Goal: Task Accomplishment & Management: Manage account settings

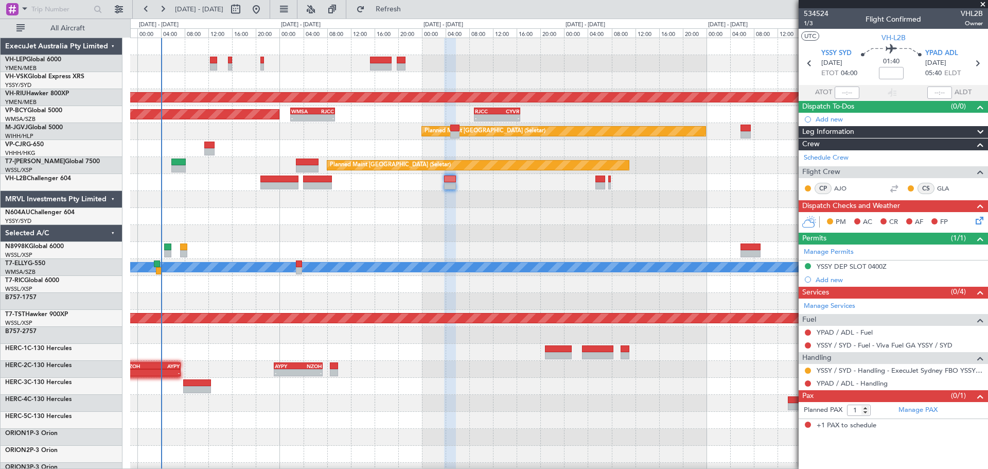
click at [287, 270] on div "Unplanned Maint Sydney (Kingsford Smith Intl) Planned Maint Melbourne (Essendon…" at bounding box center [558, 318] width 857 height 560
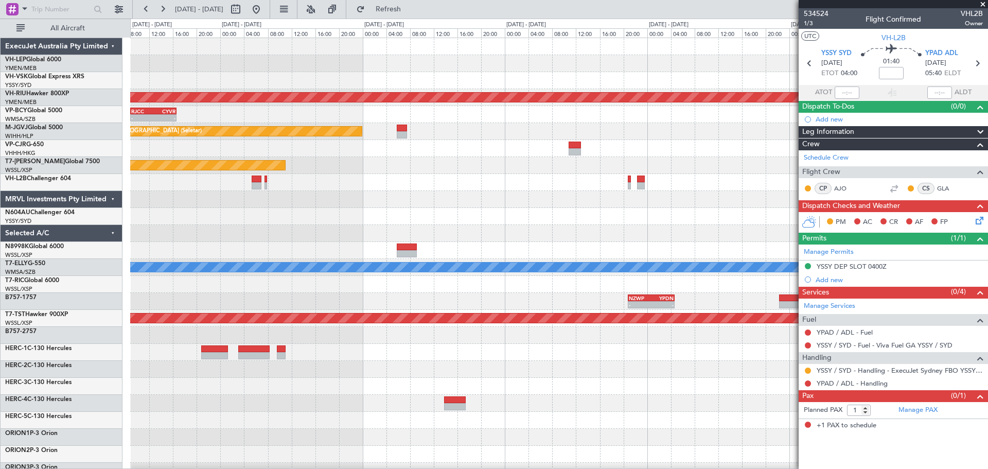
click at [281, 252] on div "Planned Maint Melbourne (Essendon) - - RJCC 08:50 Z CYVR 16:40 Z WMSA 01:50 Z R…" at bounding box center [558, 318] width 857 height 560
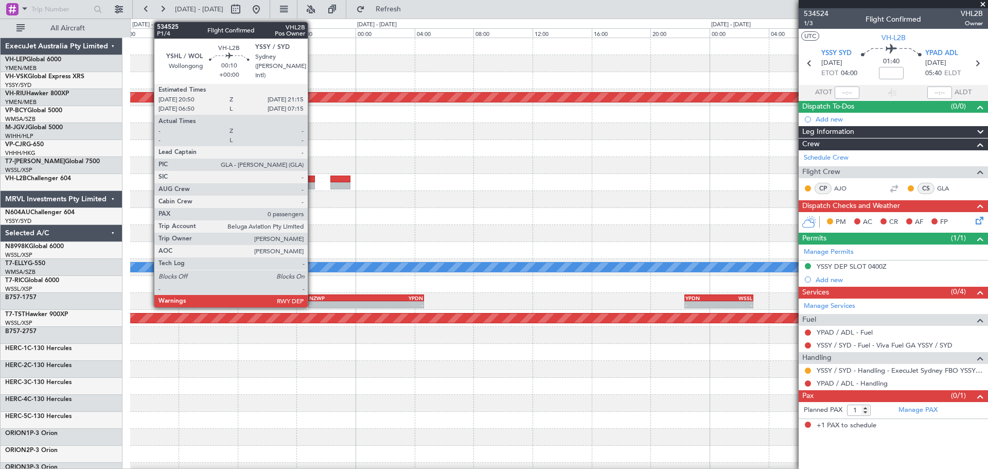
click at [313, 182] on div at bounding box center [311, 178] width 6 height 7
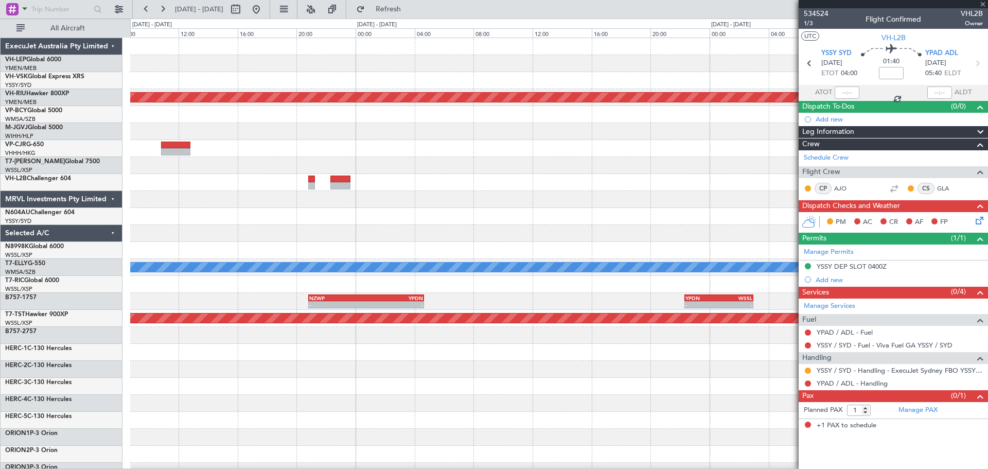
type input "0"
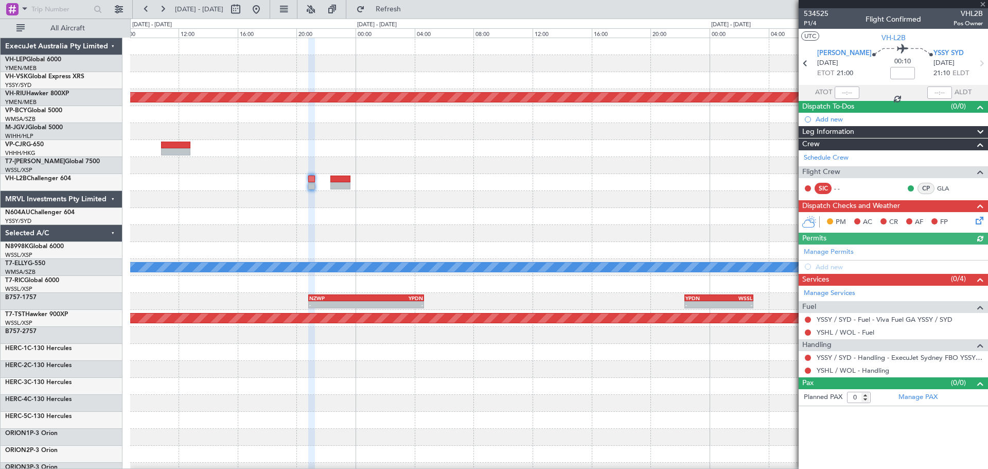
click at [822, 157] on link "Schedule Crew" at bounding box center [826, 158] width 45 height 10
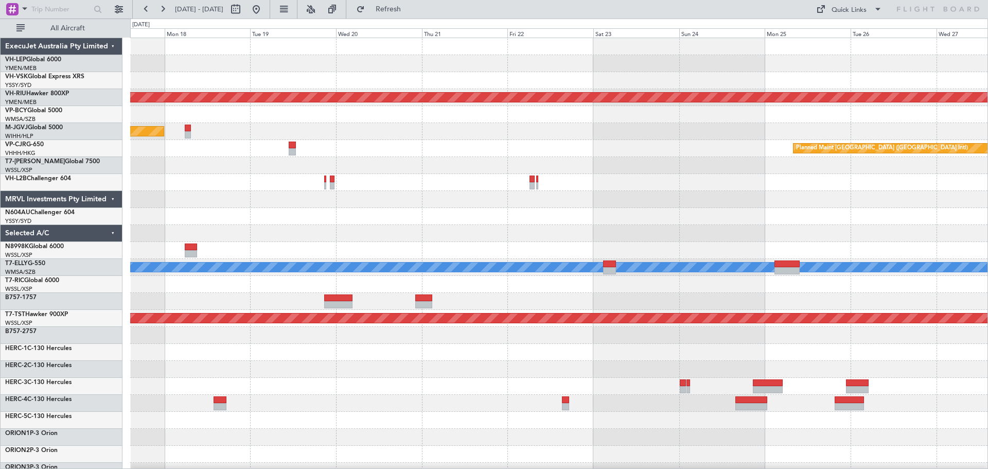
click at [87, 331] on div "Planned Maint [GEOGRAPHIC_DATA] ([GEOGRAPHIC_DATA]) Planned Maint [GEOGRAPHIC_D…" at bounding box center [494, 244] width 988 height 450
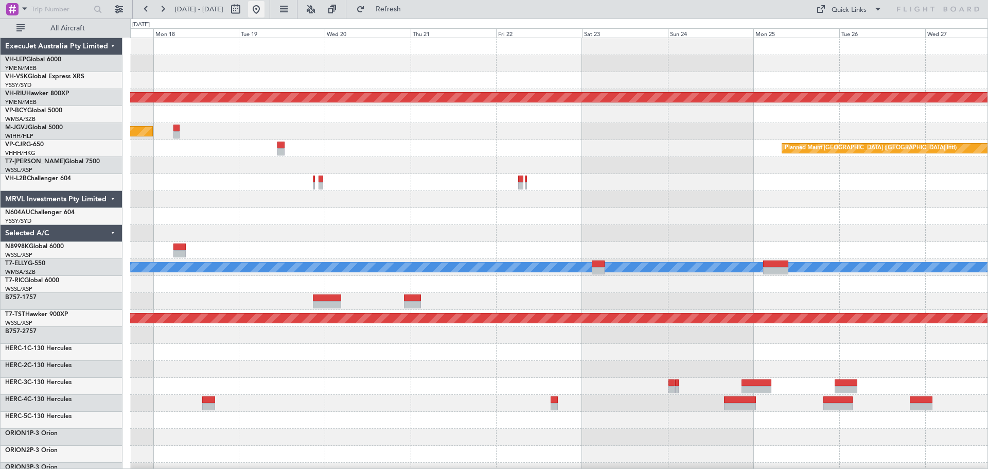
click at [264, 9] on button at bounding box center [256, 9] width 16 height 16
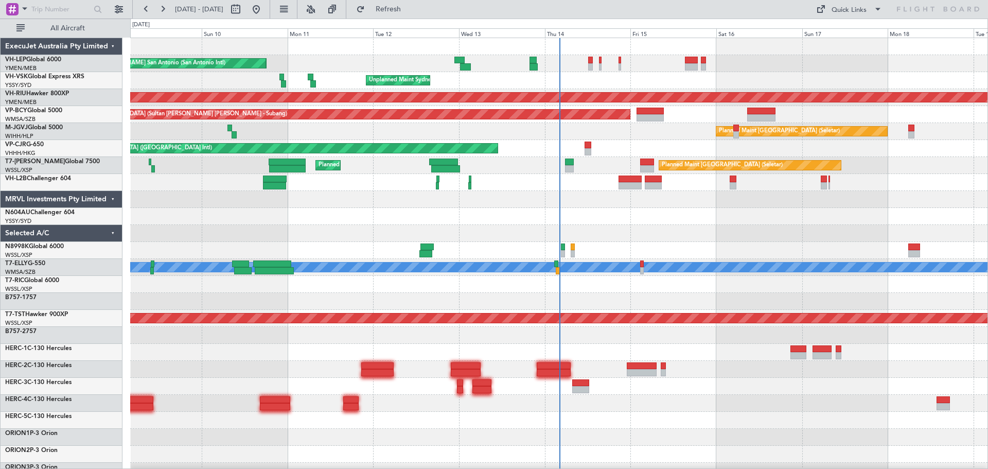
click at [218, 315] on div "Planned Maint [GEOGRAPHIC_DATA] ([GEOGRAPHIC_DATA] International) [PERSON_NAME]…" at bounding box center [558, 318] width 857 height 560
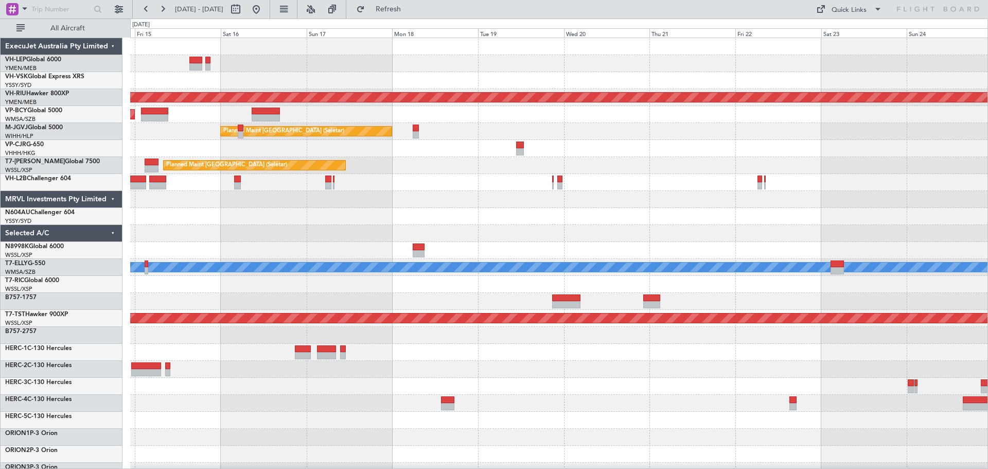
click at [229, 201] on div at bounding box center [558, 199] width 857 height 17
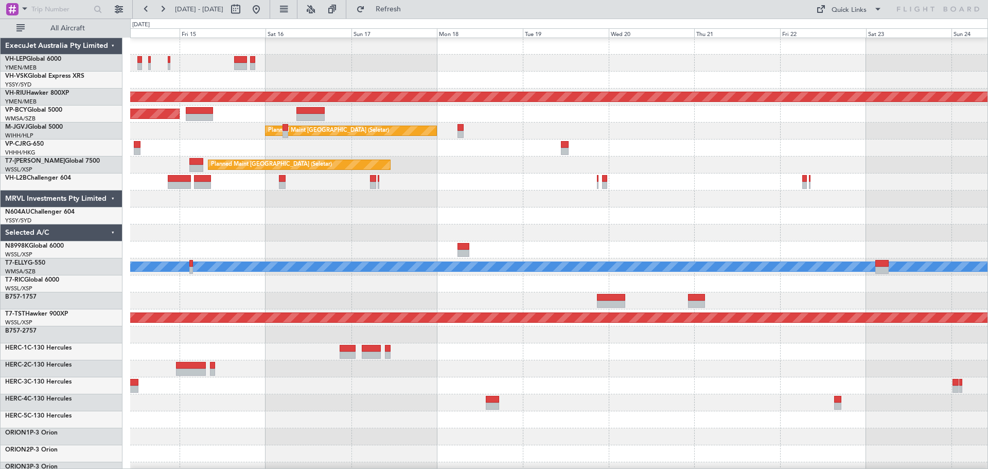
click at [390, 191] on div at bounding box center [558, 198] width 857 height 17
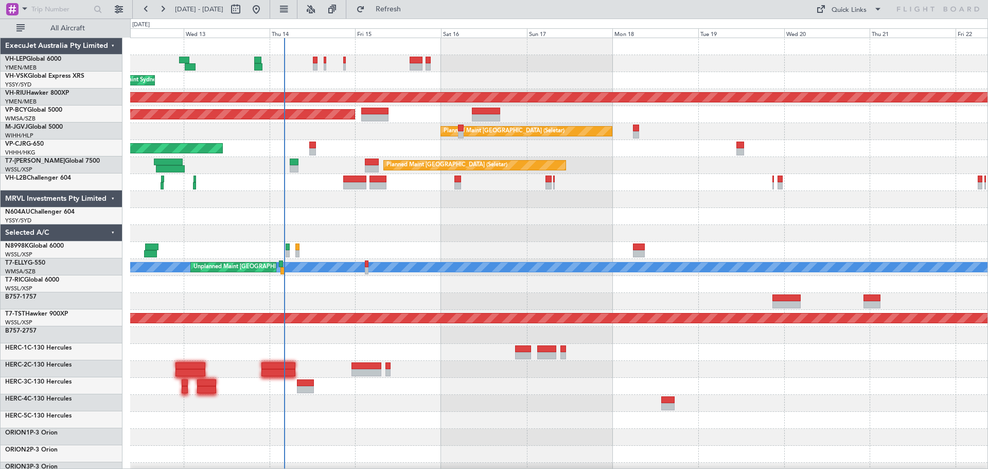
scroll to position [0, 0]
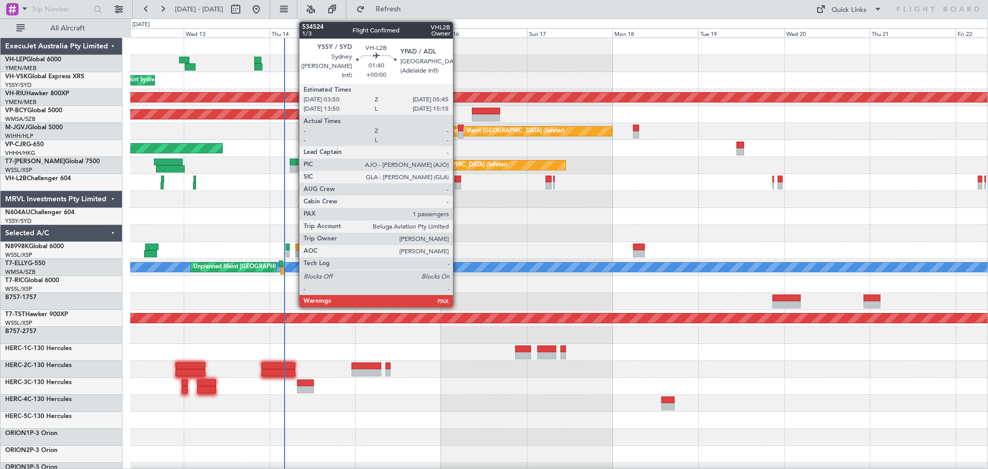
click at [457, 182] on div at bounding box center [457, 178] width 7 height 7
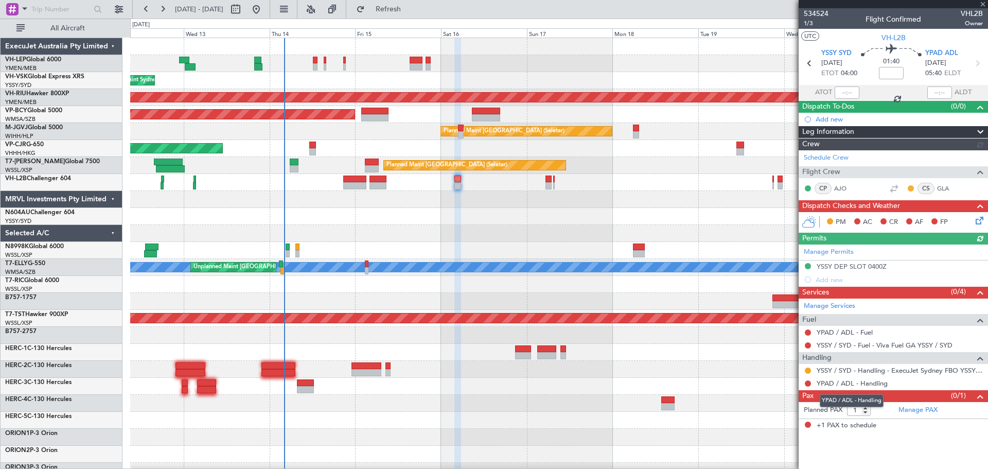
click at [862, 382] on link "YPAD / ADL - Handling" at bounding box center [852, 383] width 71 height 9
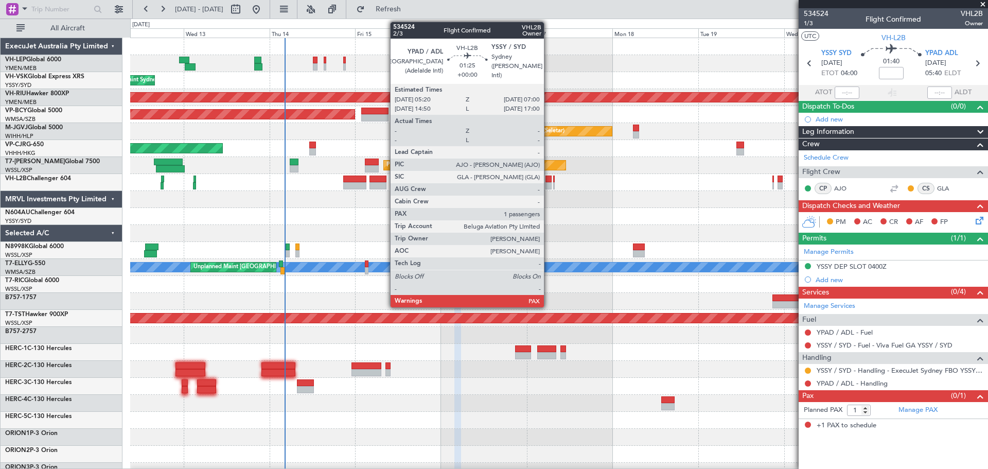
click at [549, 183] on div at bounding box center [548, 185] width 6 height 7
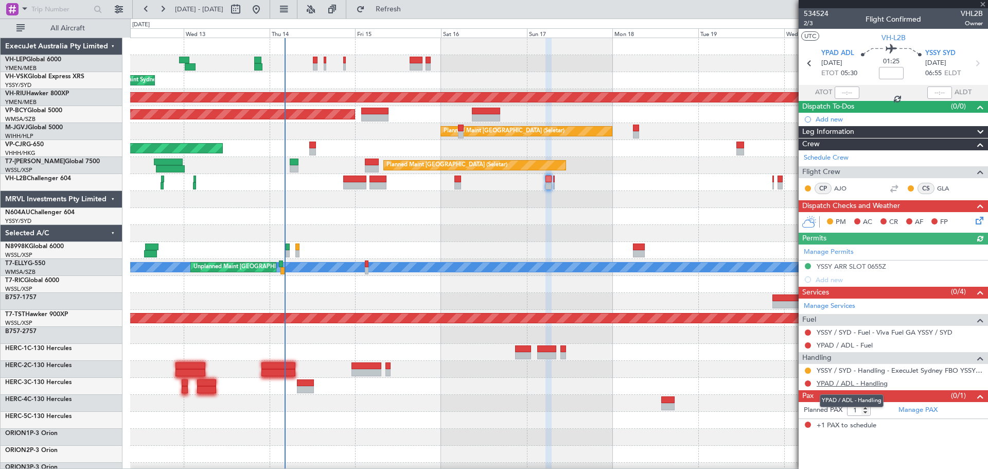
click at [868, 385] on link "YPAD / ADL - Handling" at bounding box center [852, 383] width 71 height 9
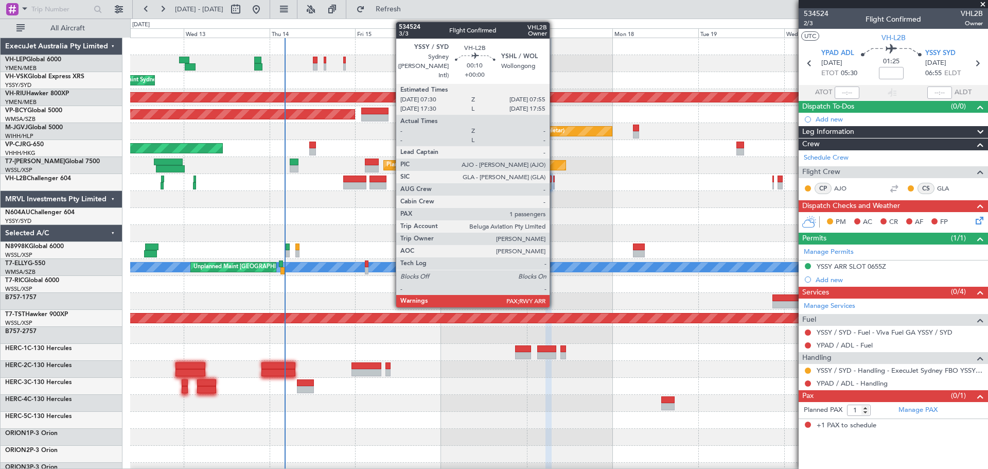
click at [554, 183] on div at bounding box center [554, 185] width 2 height 7
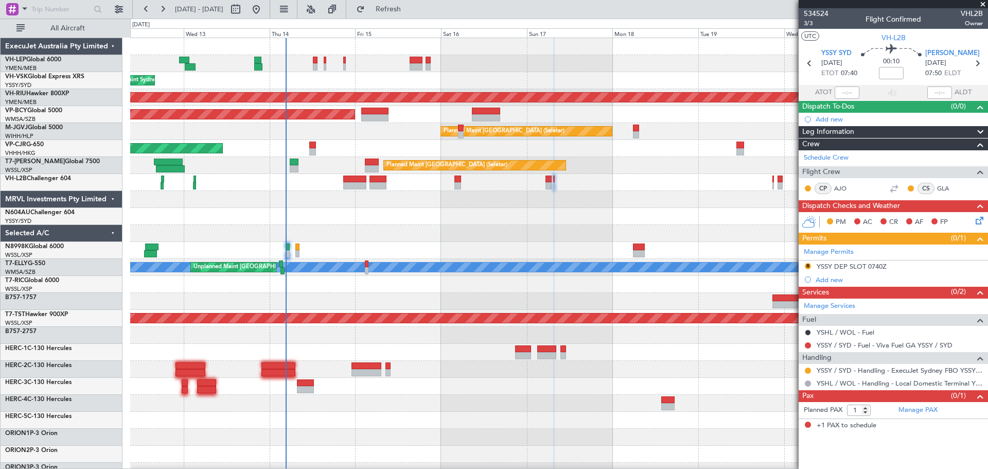
click at [244, 262] on div "Planned Maint [GEOGRAPHIC_DATA] ([GEOGRAPHIC_DATA] International) [PERSON_NAME]…" at bounding box center [558, 318] width 857 height 560
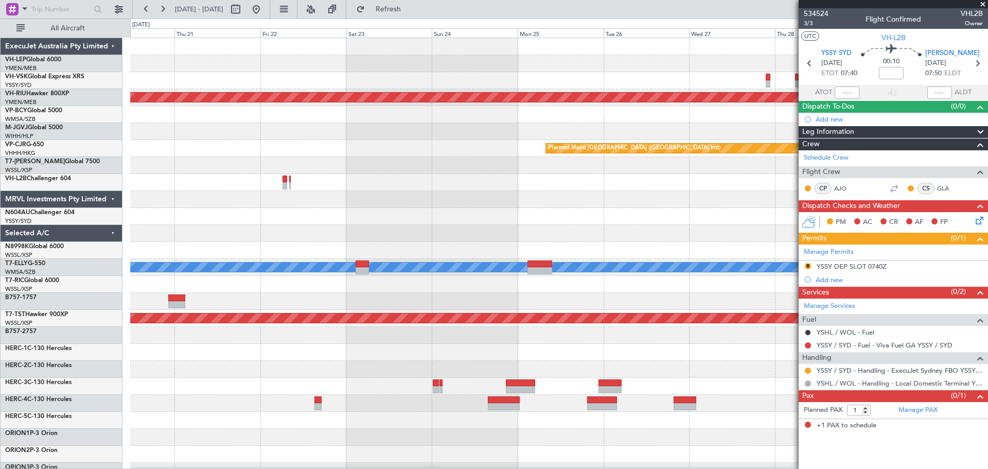
click at [266, 258] on div "Planned Maint Melbourne (Essendon) Planned Maint Singapore (Seletar) Planned Ma…" at bounding box center [558, 318] width 857 height 560
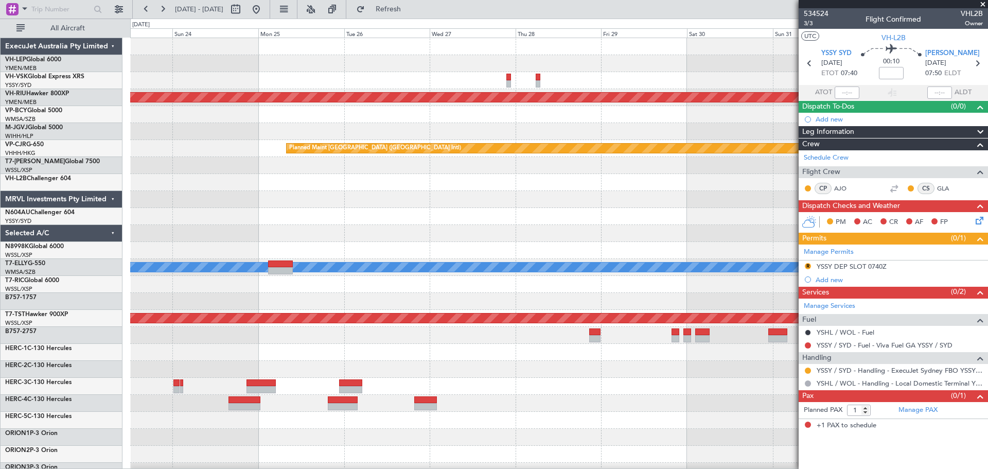
click at [310, 252] on div "Planned Maint [GEOGRAPHIC_DATA] ([GEOGRAPHIC_DATA]) Planned Maint [GEOGRAPHIC_D…" at bounding box center [558, 318] width 857 height 560
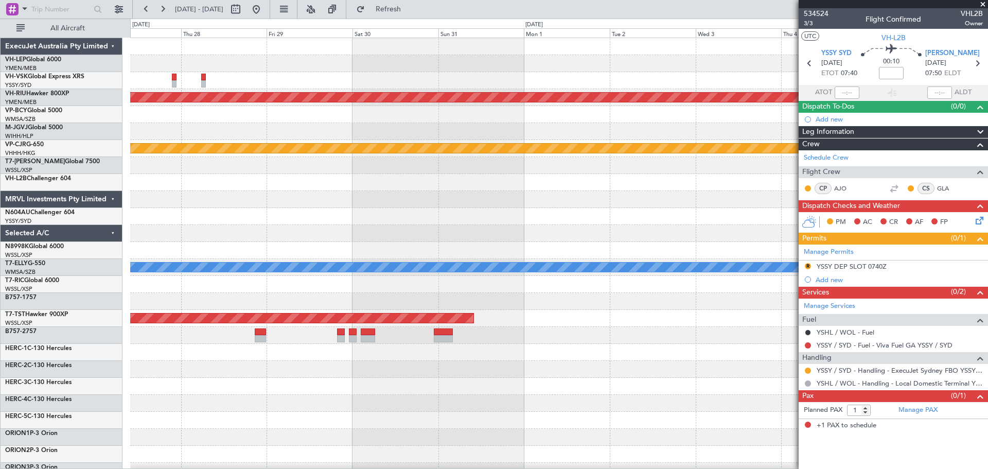
click at [558, 85] on div at bounding box center [558, 80] width 857 height 17
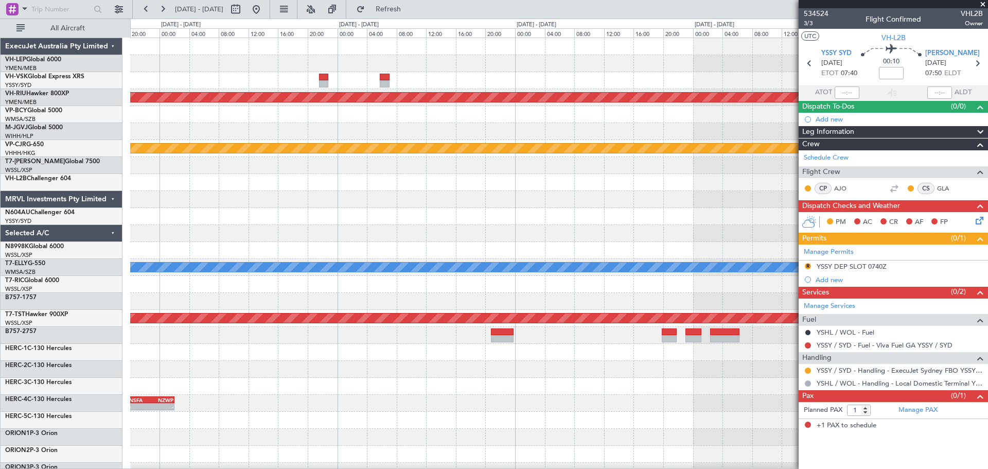
click at [0, 145] on div "Planned Maint Melbourne (Essendon) Planned Maint Hong Kong (Hong Kong Intl) MEL…" at bounding box center [494, 244] width 988 height 450
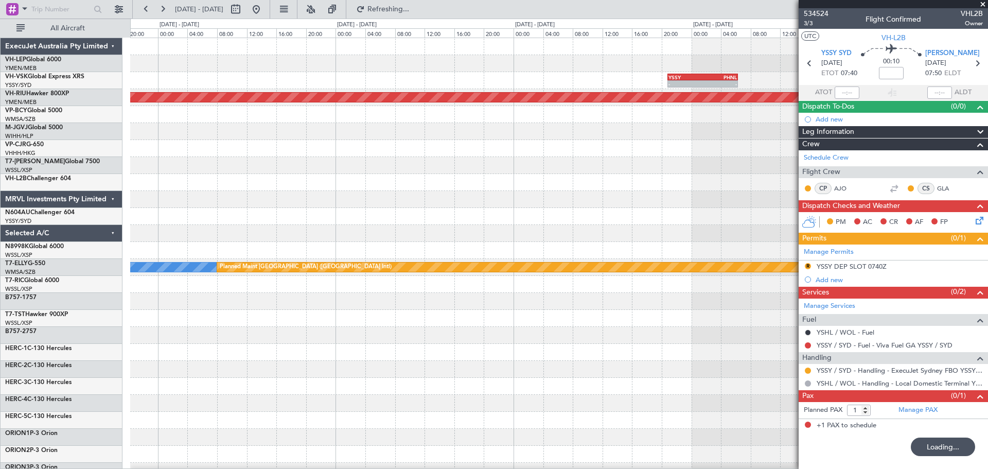
click at [0, 190] on div "- - YSSY 20:50 Z PHNL 06:20 Z Planned Maint Melbourne (Essendon) MEL Planned Ma…" at bounding box center [494, 244] width 988 height 450
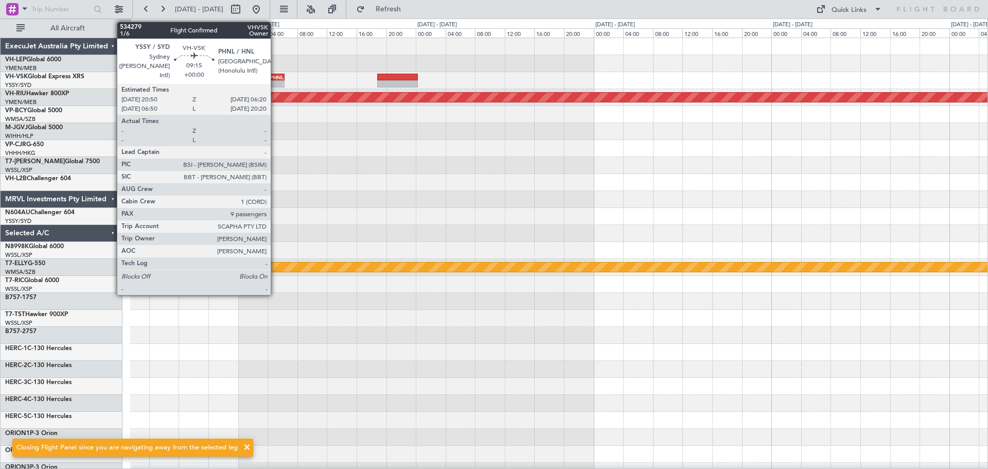
click at [275, 81] on div "-" at bounding box center [267, 84] width 34 height 6
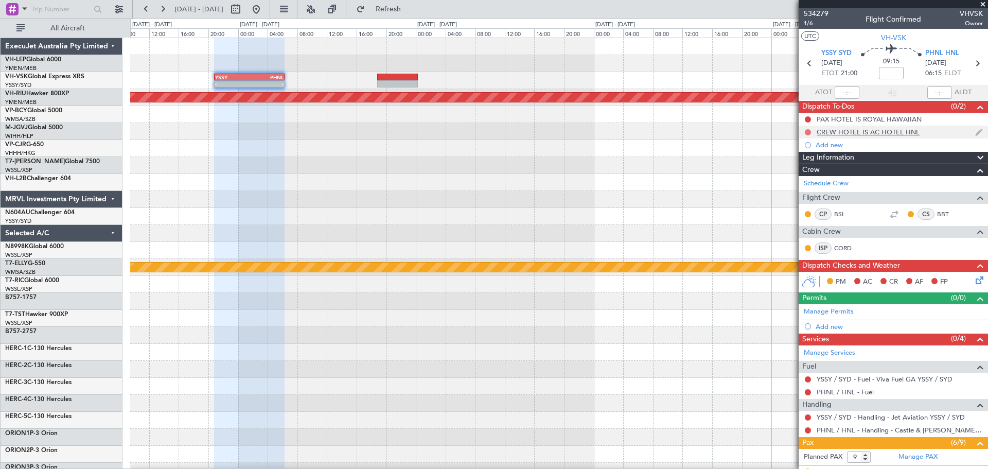
click at [807, 131] on button at bounding box center [808, 132] width 6 height 6
click at [806, 164] on span "In Progress" at bounding box center [813, 162] width 35 height 10
click at [808, 119] on button at bounding box center [808, 119] width 6 height 6
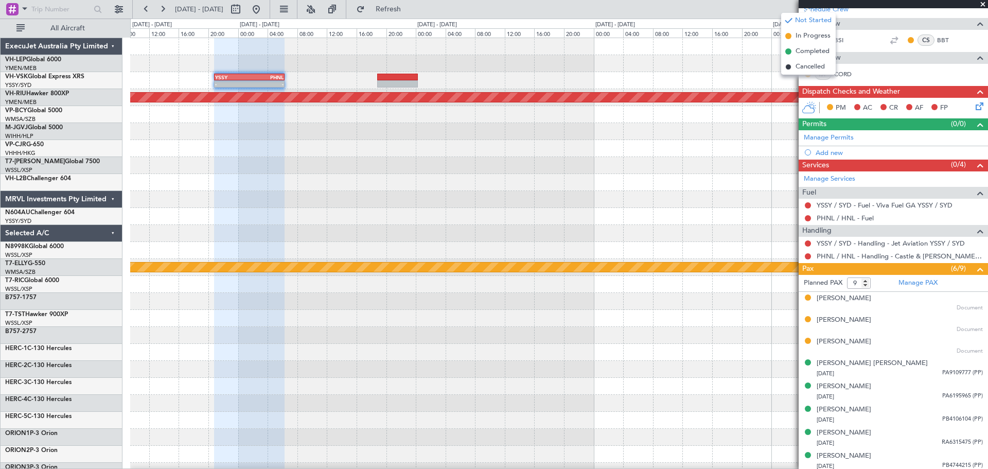
scroll to position [200, 0]
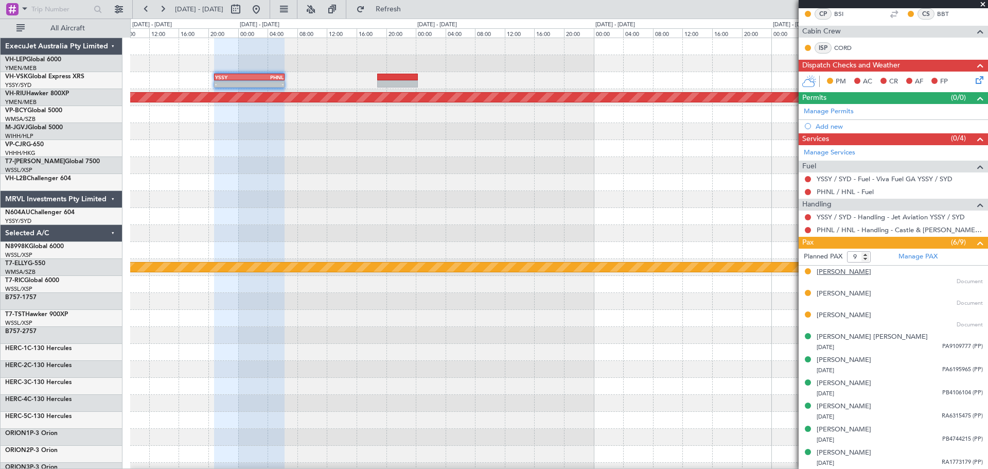
click at [839, 271] on div "Mark ANDREWS" at bounding box center [844, 272] width 55 height 10
click at [847, 272] on div "Mark ANDREWS" at bounding box center [844, 272] width 55 height 10
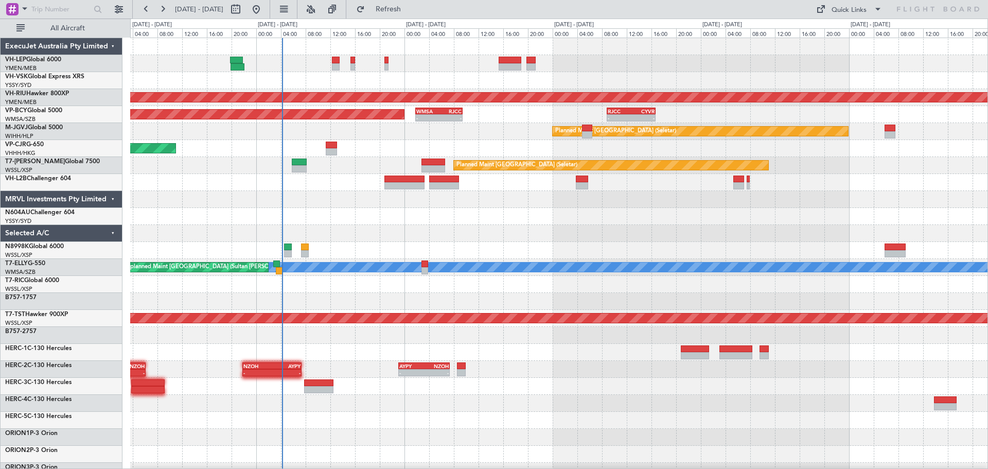
click at [341, 221] on div at bounding box center [558, 216] width 857 height 17
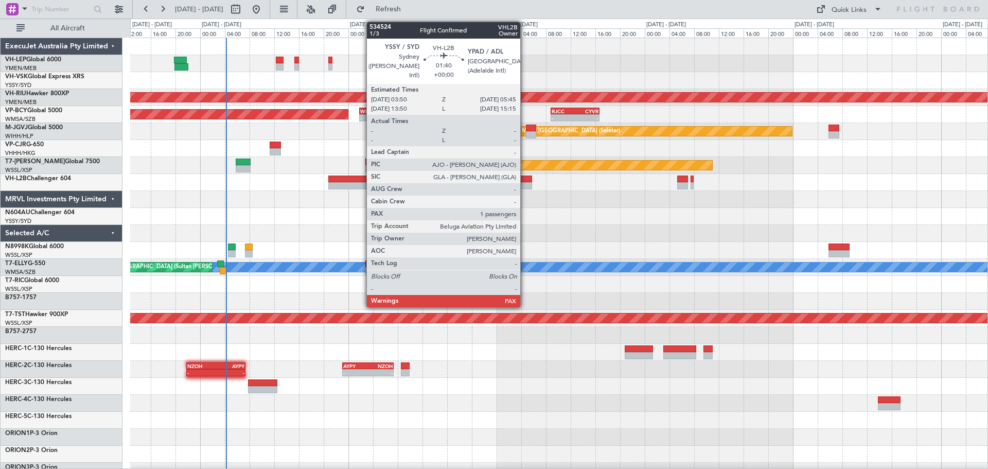
click at [525, 183] on div at bounding box center [526, 185] width 12 height 7
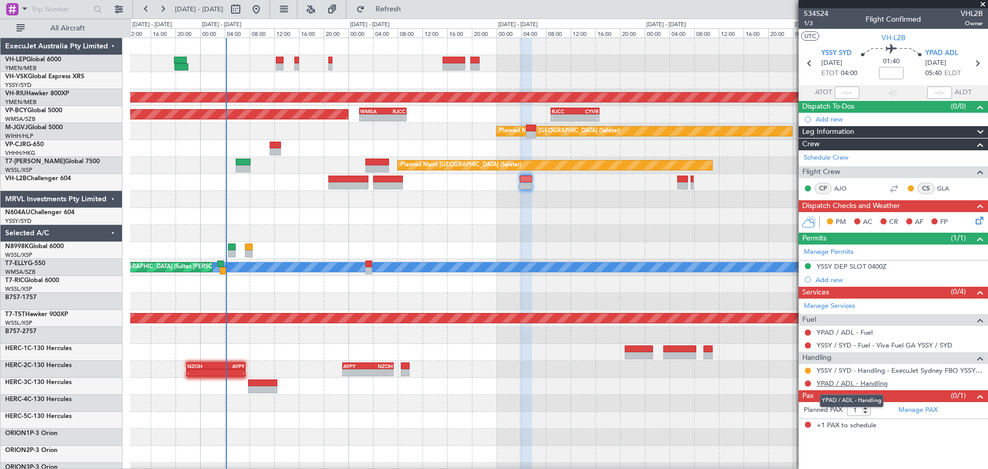
click at [867, 383] on link "YPAD / ADL - Handling" at bounding box center [852, 383] width 71 height 9
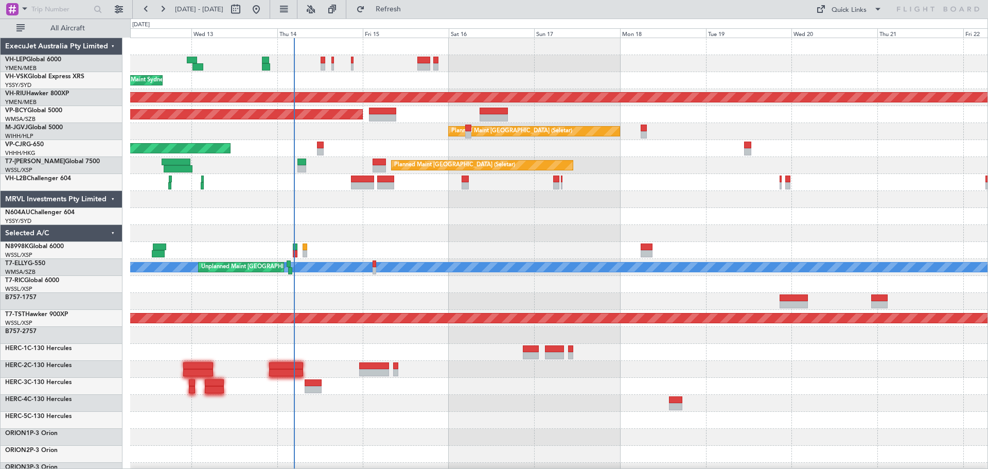
click at [377, 298] on div "Planned Maint [GEOGRAPHIC_DATA] ([GEOGRAPHIC_DATA] International) [PERSON_NAME]…" at bounding box center [558, 318] width 857 height 560
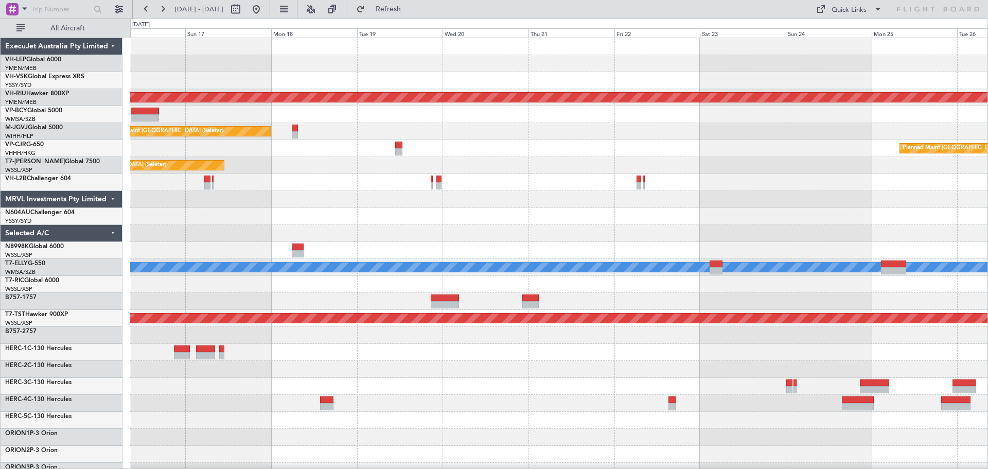
click at [320, 295] on div "Planned Maint [GEOGRAPHIC_DATA] ([GEOGRAPHIC_DATA]) Planned Maint [GEOGRAPHIC_D…" at bounding box center [558, 318] width 857 height 560
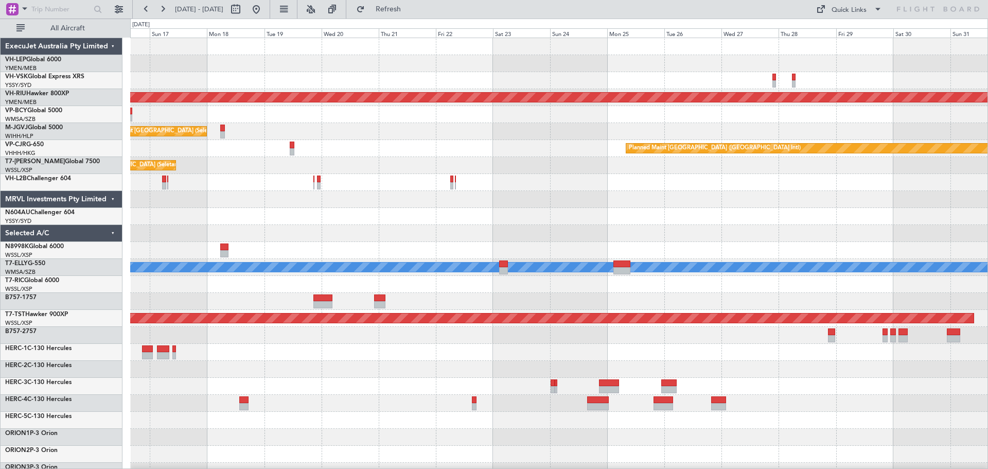
click at [188, 355] on div "Planned Maint [GEOGRAPHIC_DATA] ([GEOGRAPHIC_DATA]) Planned Maint [GEOGRAPHIC_D…" at bounding box center [558, 318] width 857 height 560
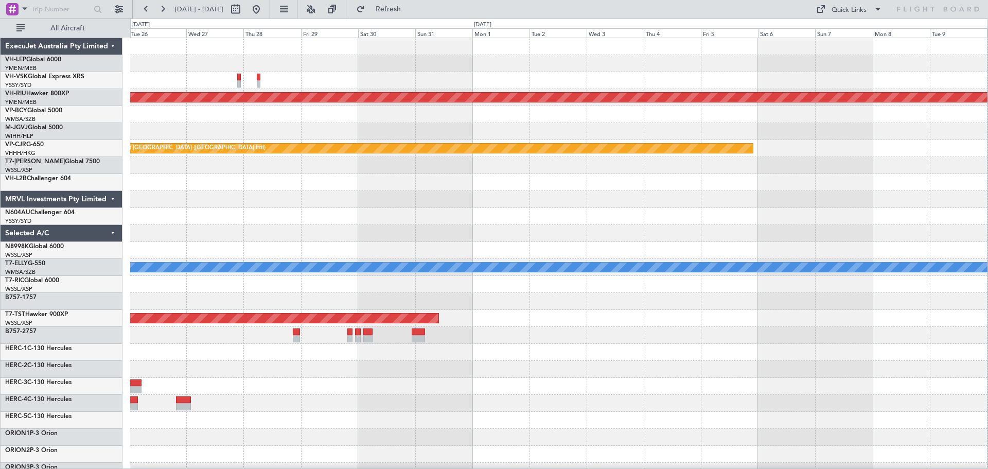
click at [320, 304] on div "Planned Maint [GEOGRAPHIC_DATA] ([GEOGRAPHIC_DATA]) Planned Maint [GEOGRAPHIC_D…" at bounding box center [558, 318] width 857 height 560
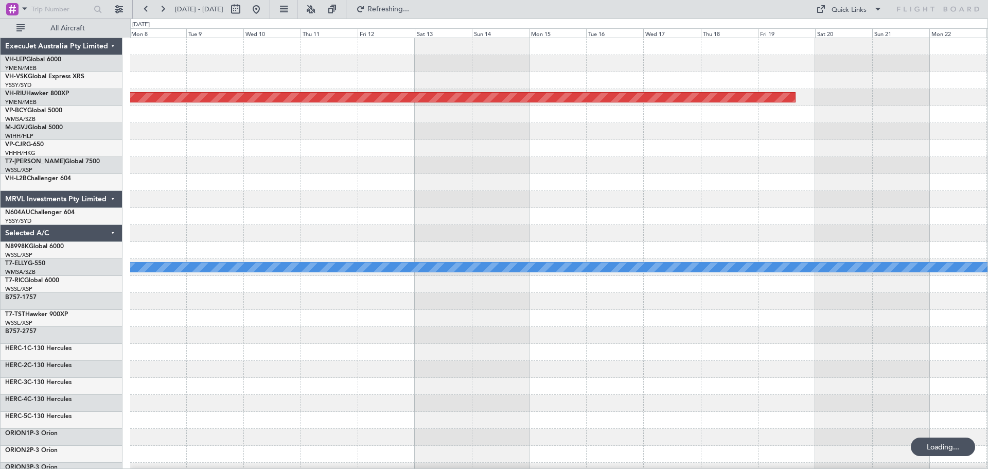
click at [218, 310] on div "Planned Maint [GEOGRAPHIC_DATA] ([GEOGRAPHIC_DATA]) Planned Maint [GEOGRAPHIC_D…" at bounding box center [558, 318] width 857 height 560
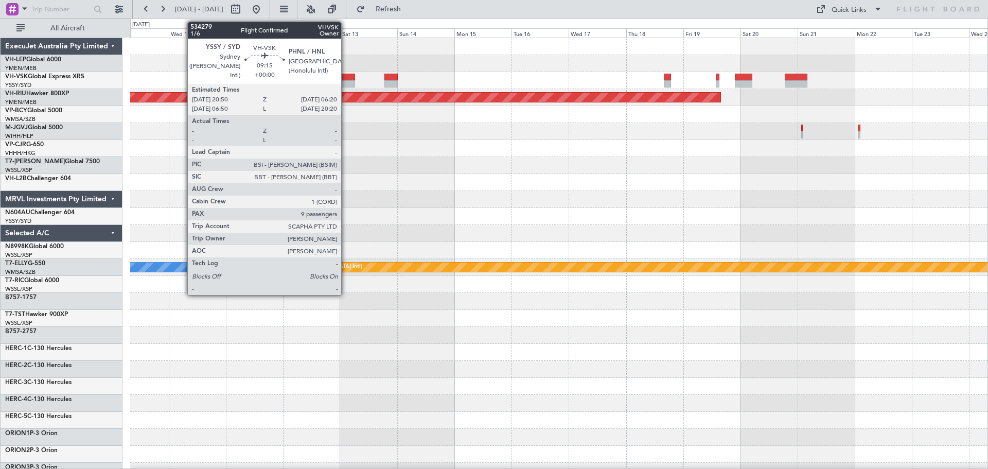
click at [346, 81] on div at bounding box center [343, 83] width 23 height 7
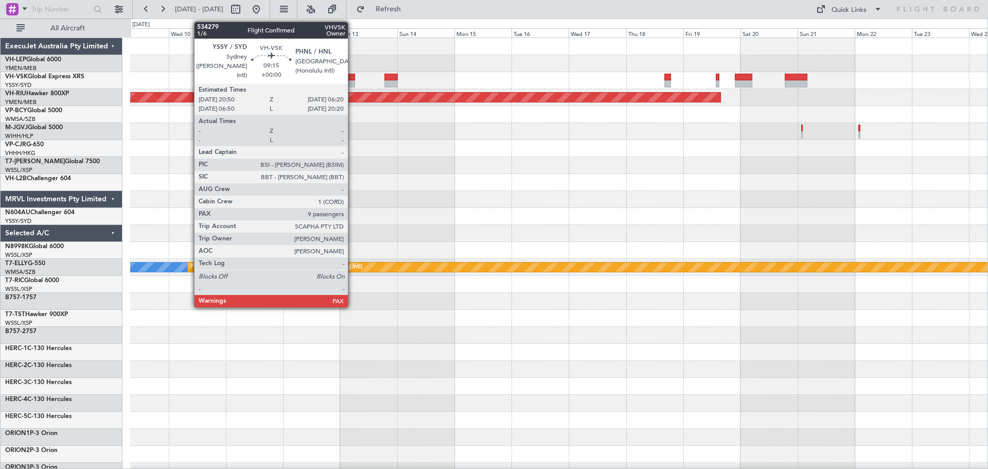
click at [352, 84] on div at bounding box center [343, 83] width 23 height 7
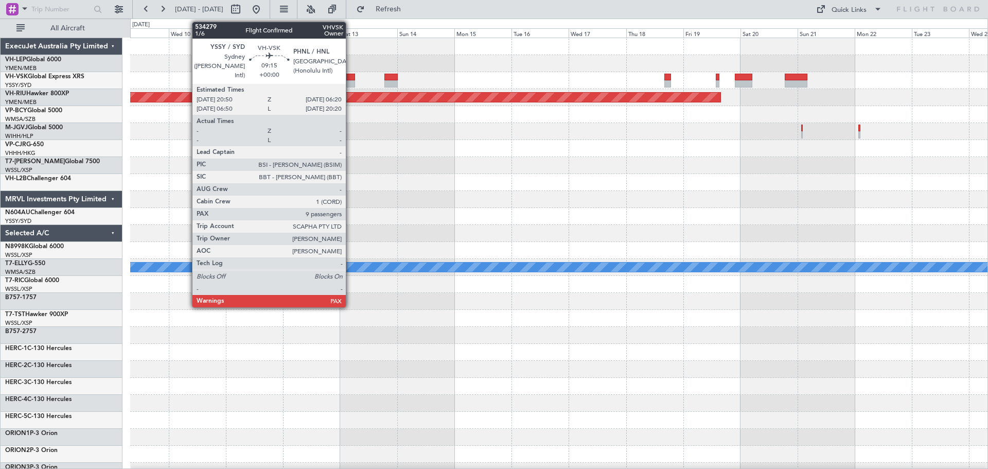
click at [350, 80] on div at bounding box center [343, 83] width 23 height 7
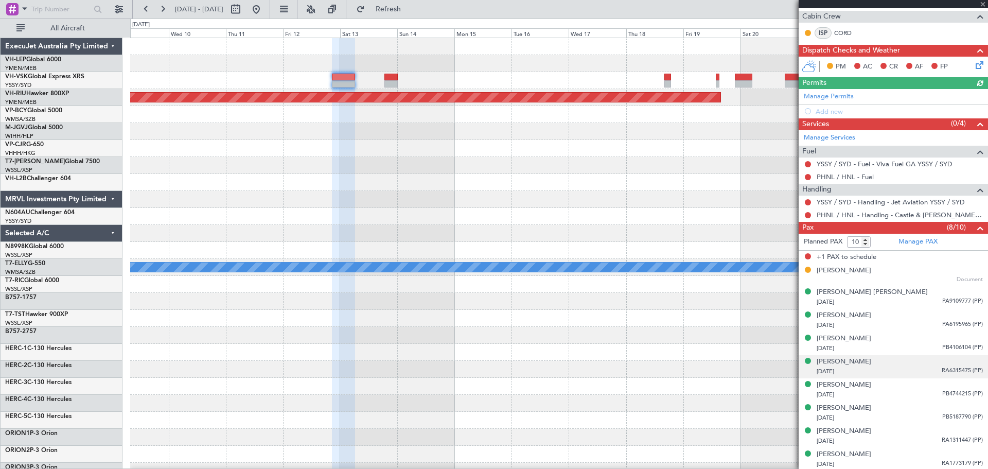
scroll to position [217, 0]
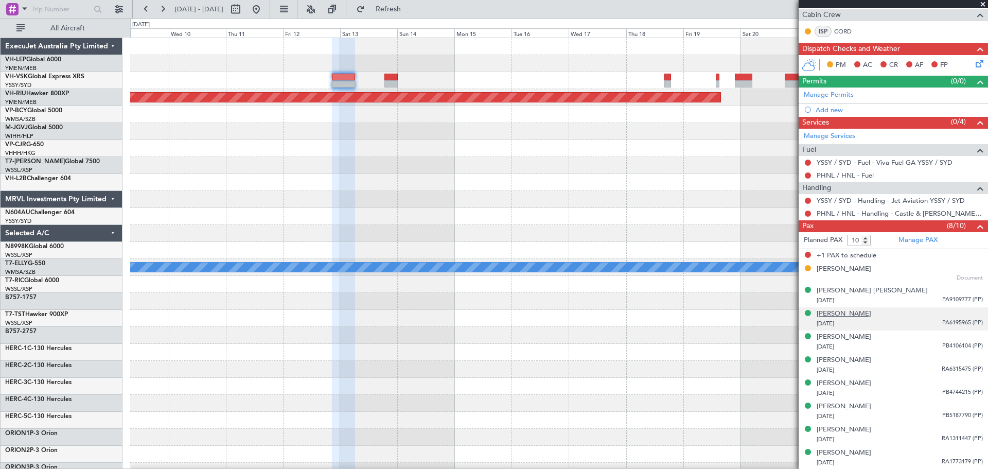
click at [839, 313] on div "[PERSON_NAME]" at bounding box center [844, 314] width 55 height 10
type input "9"
click at [868, 241] on input "9" at bounding box center [859, 240] width 24 height 11
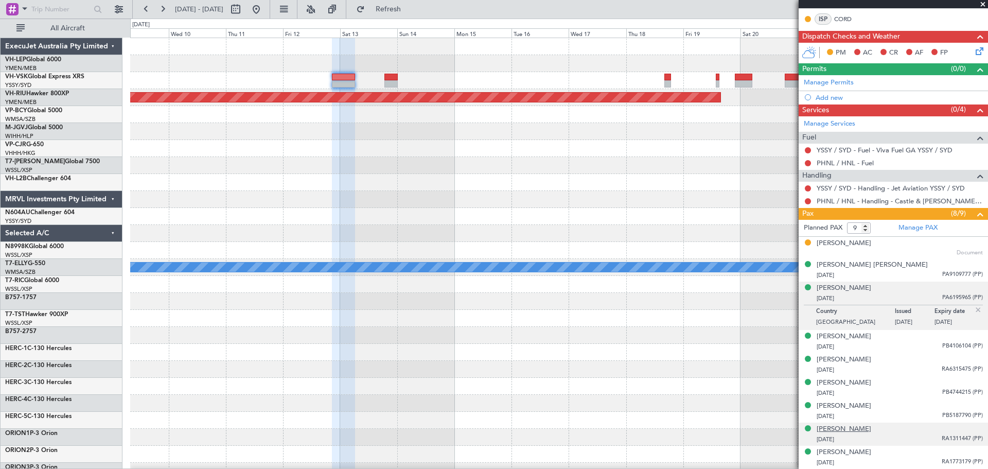
scroll to position [228, 0]
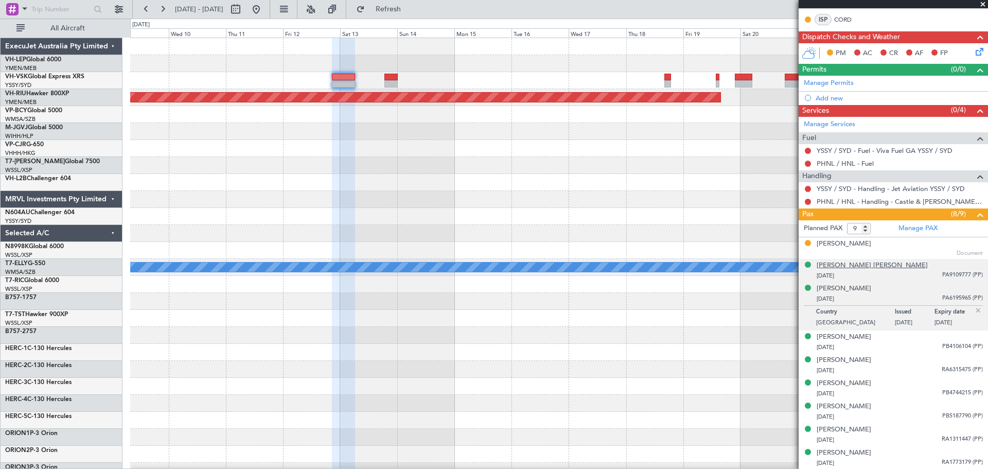
click at [838, 264] on div "[PERSON_NAME] [PERSON_NAME]" at bounding box center [872, 265] width 111 height 10
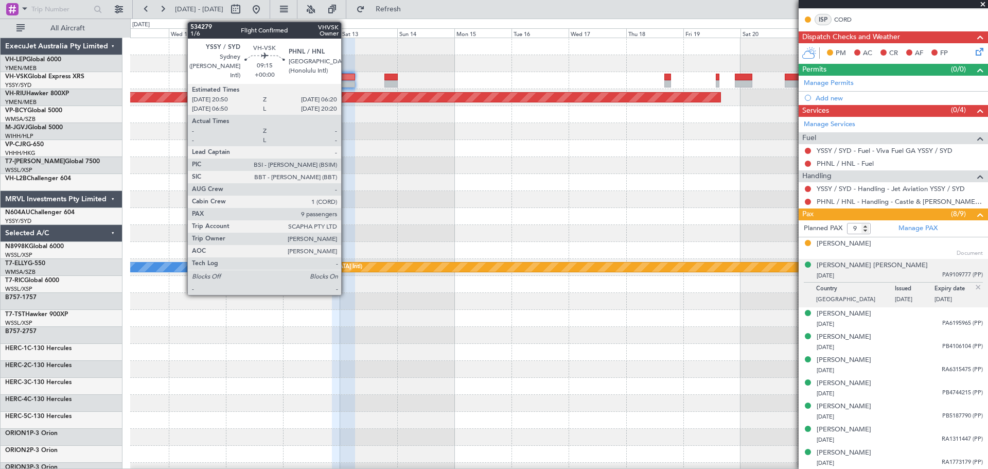
click at [346, 78] on div at bounding box center [343, 77] width 23 height 7
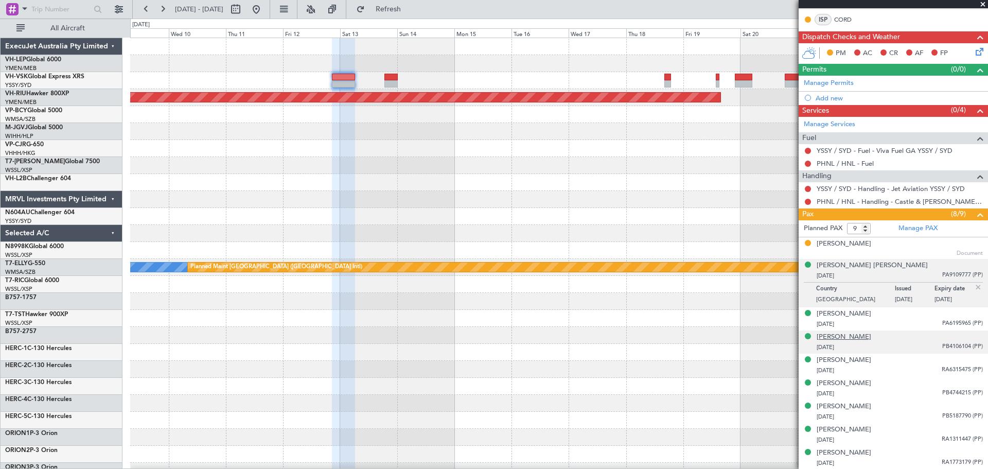
click at [839, 334] on div "[PERSON_NAME]" at bounding box center [844, 337] width 55 height 10
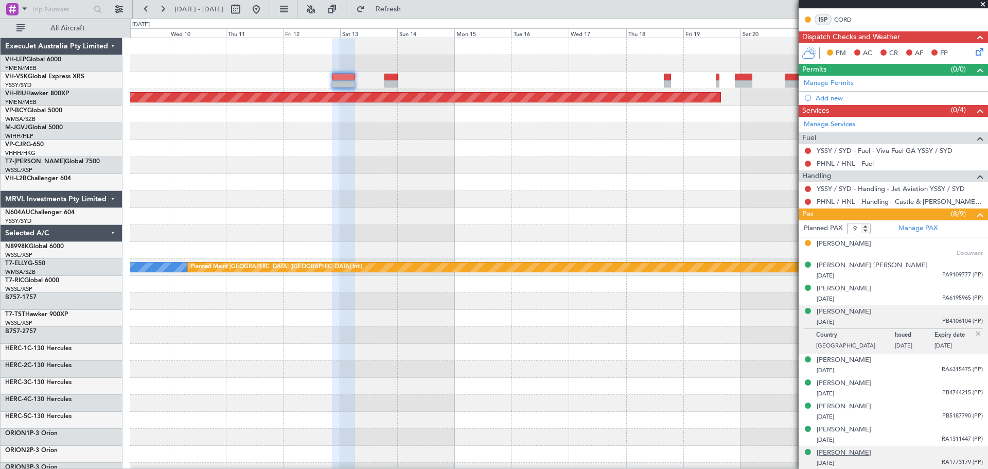
click at [836, 452] on div "[PERSON_NAME]" at bounding box center [844, 453] width 55 height 10
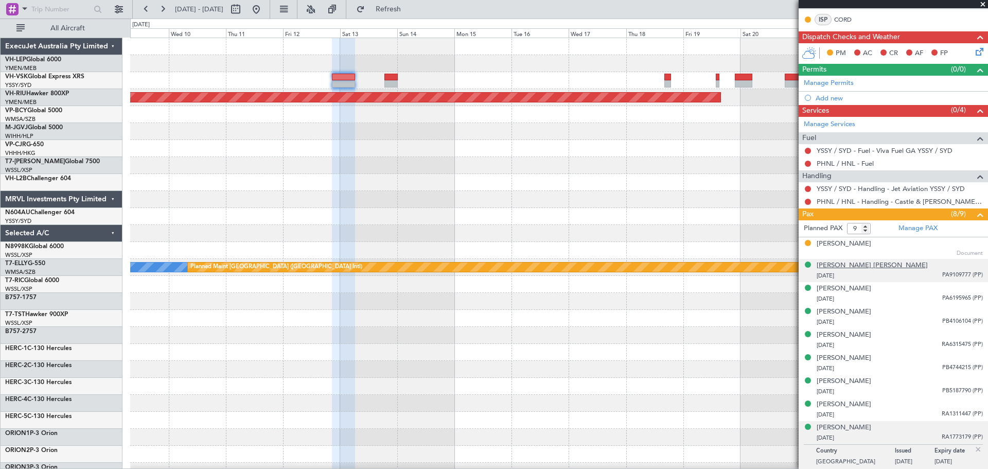
click at [841, 264] on div "[PERSON_NAME] [PERSON_NAME]" at bounding box center [872, 265] width 111 height 10
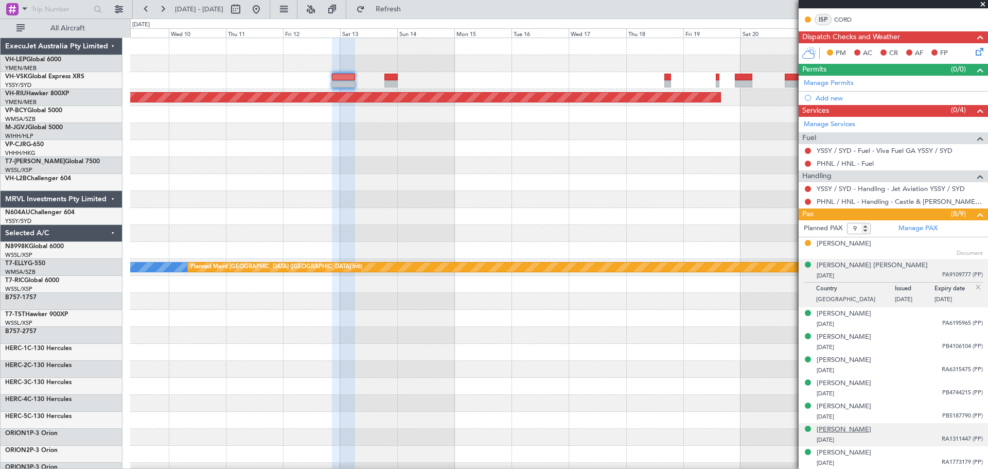
click at [854, 429] on div "[PERSON_NAME]" at bounding box center [844, 430] width 55 height 10
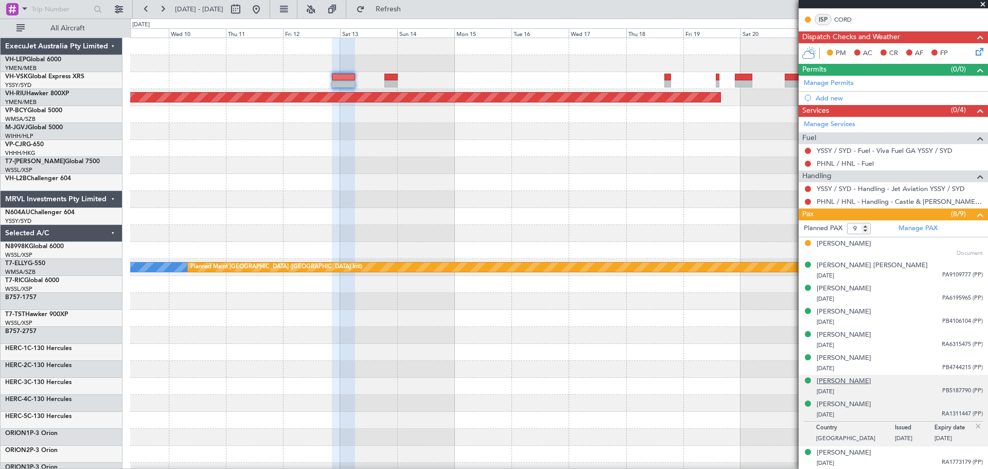
click at [850, 381] on div "[PERSON_NAME]" at bounding box center [844, 381] width 55 height 10
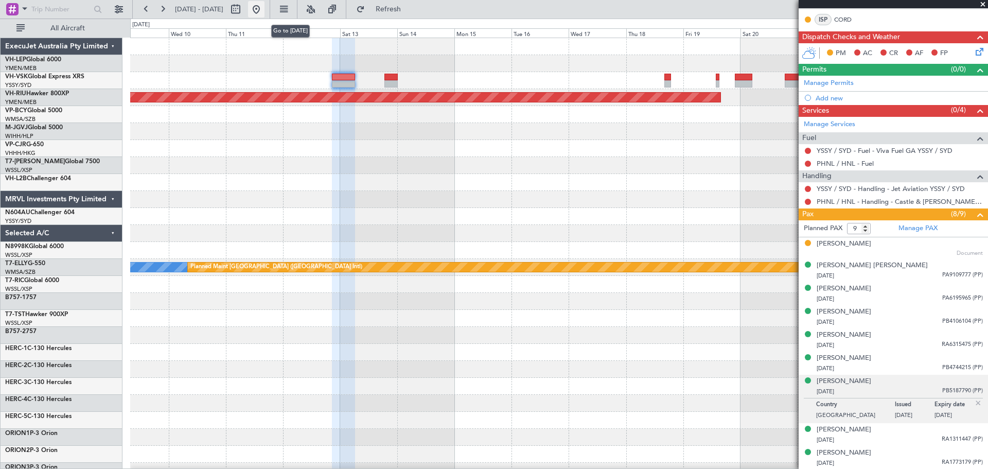
click at [264, 7] on button at bounding box center [256, 9] width 16 height 16
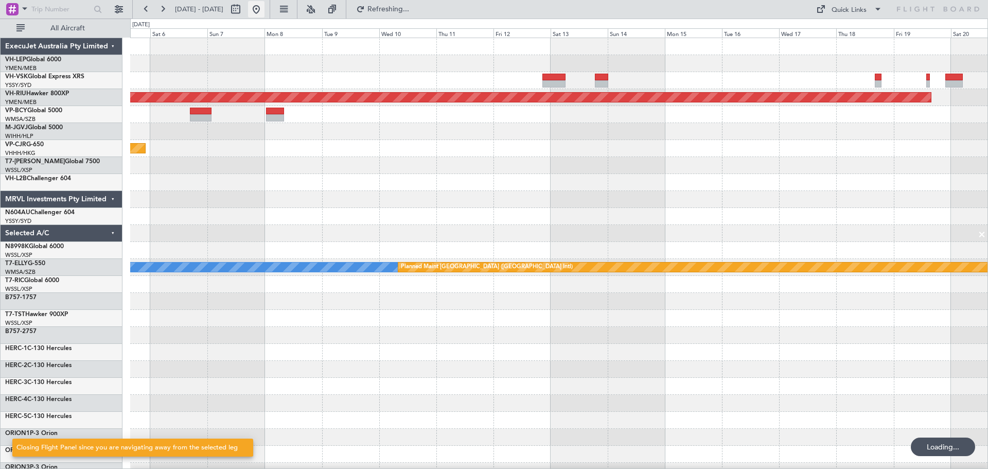
scroll to position [0, 0]
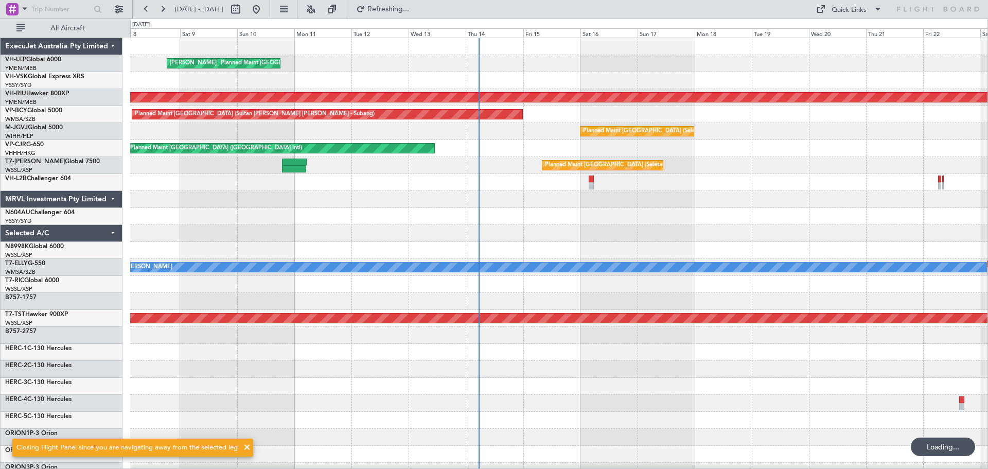
click at [356, 116] on div "[PERSON_NAME] San Antonio (San Antonio Intl) Planned Maint [GEOGRAPHIC_DATA] ([…" at bounding box center [558, 318] width 857 height 560
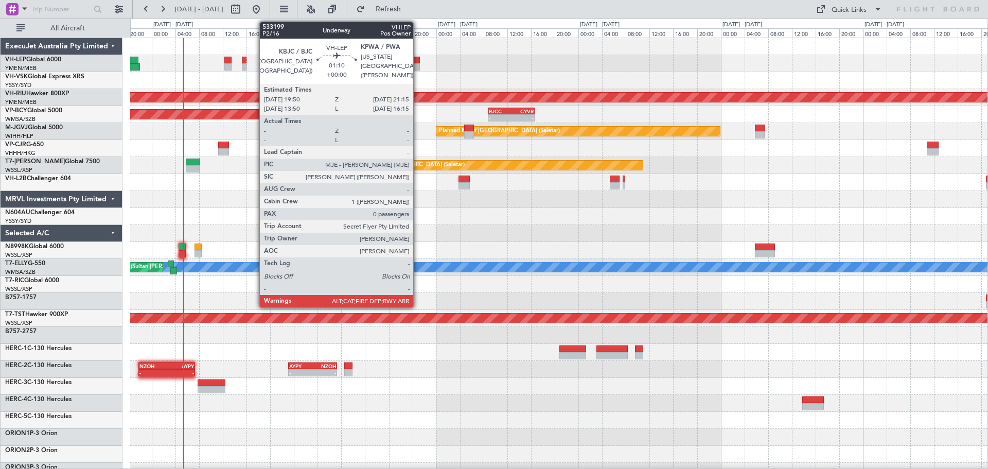
click at [418, 62] on div at bounding box center [415, 60] width 9 height 7
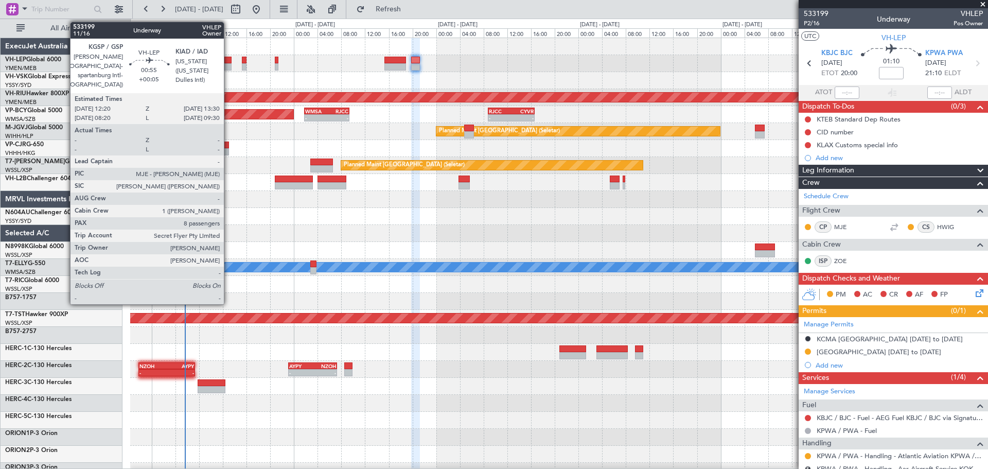
click at [228, 61] on div at bounding box center [227, 60] width 7 height 7
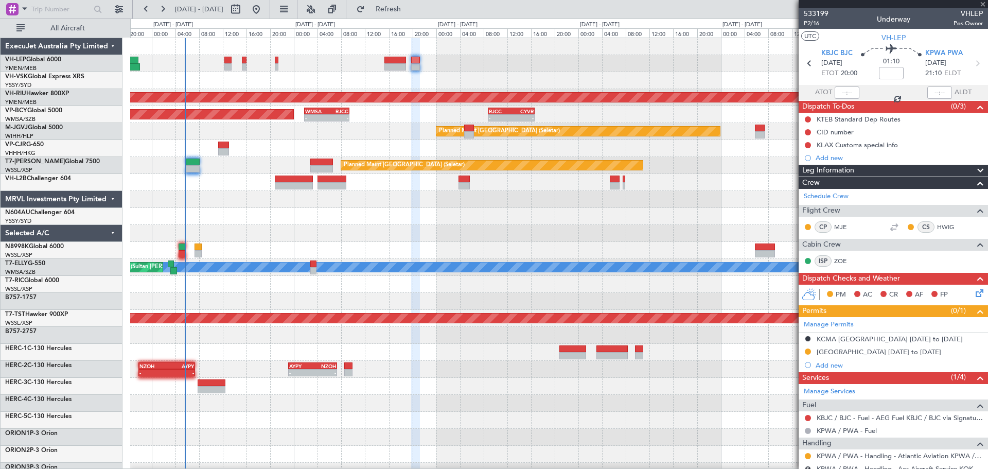
type input "+00:05"
type input "8"
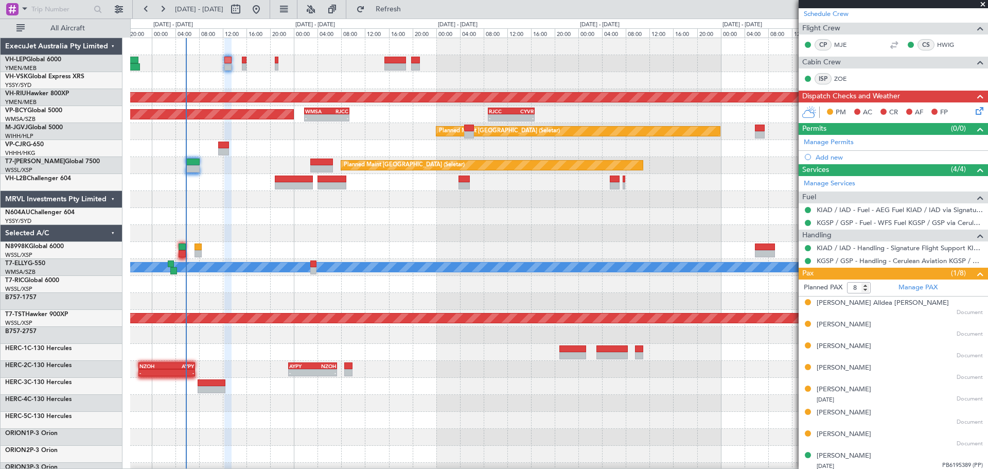
scroll to position [172, 0]
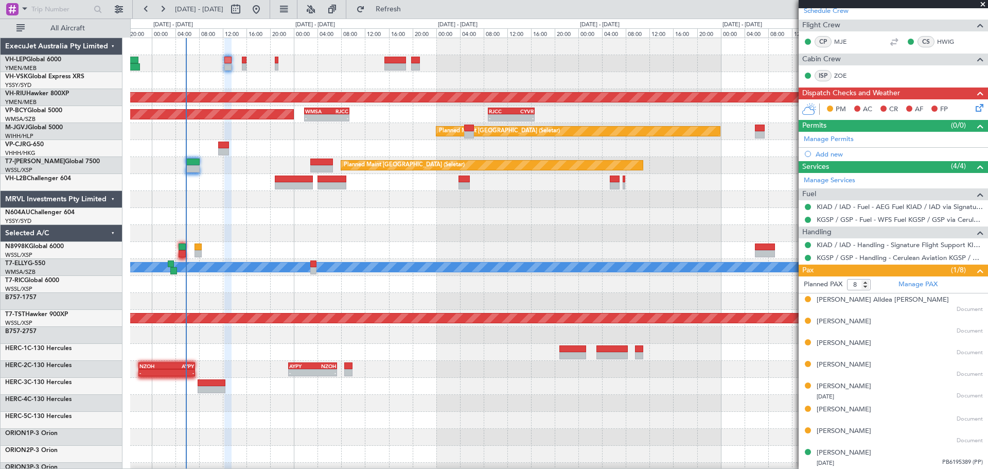
click at [133, 166] on div "Unplanned Maint Sydney ([PERSON_NAME] Intl) Planned Maint [GEOGRAPHIC_DATA] ([G…" at bounding box center [558, 318] width 857 height 560
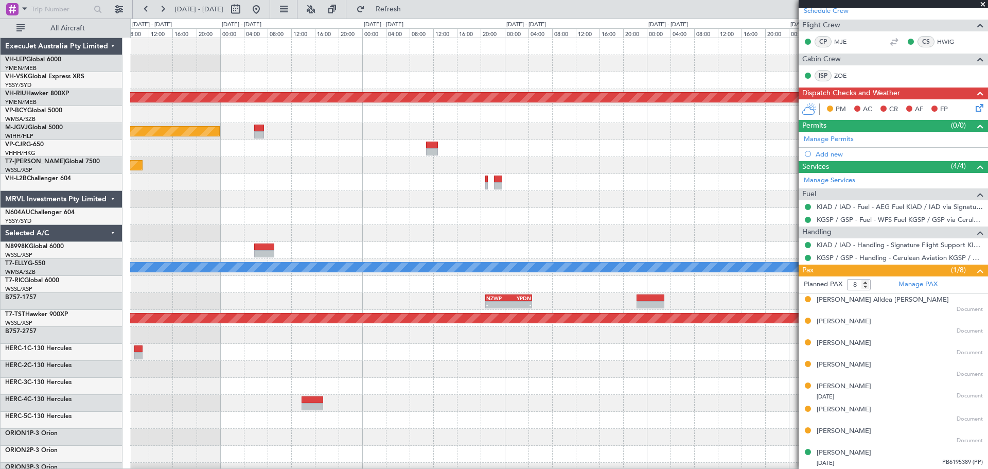
click at [250, 143] on div "Planned Maint [GEOGRAPHIC_DATA] ([GEOGRAPHIC_DATA]) - - RJCC 08:50 Z CYVR 16:40…" at bounding box center [558, 318] width 857 height 560
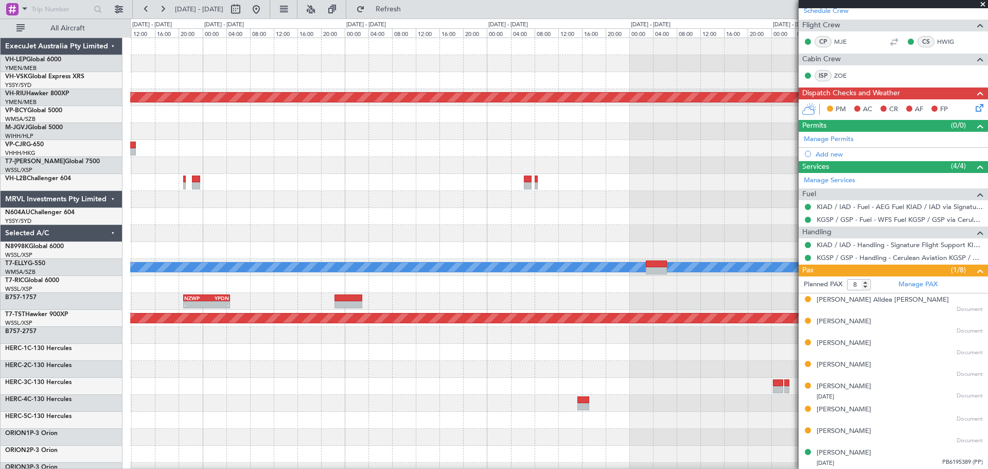
click at [179, 154] on div "Planned Maint [GEOGRAPHIC_DATA] ([GEOGRAPHIC_DATA]) Planned Maint [GEOGRAPHIC_D…" at bounding box center [558, 318] width 857 height 560
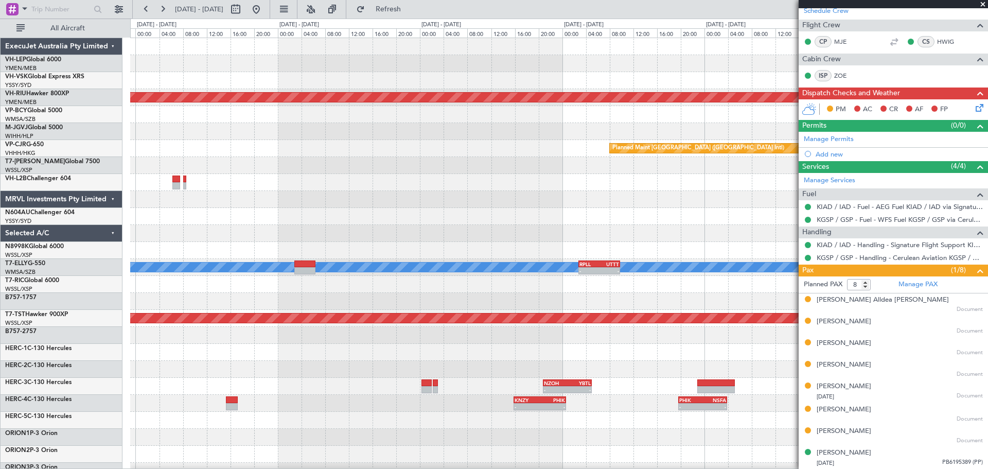
click at [147, 183] on div "Planned Maint [GEOGRAPHIC_DATA] ([GEOGRAPHIC_DATA]) Planned Maint [GEOGRAPHIC_D…" at bounding box center [558, 318] width 857 height 560
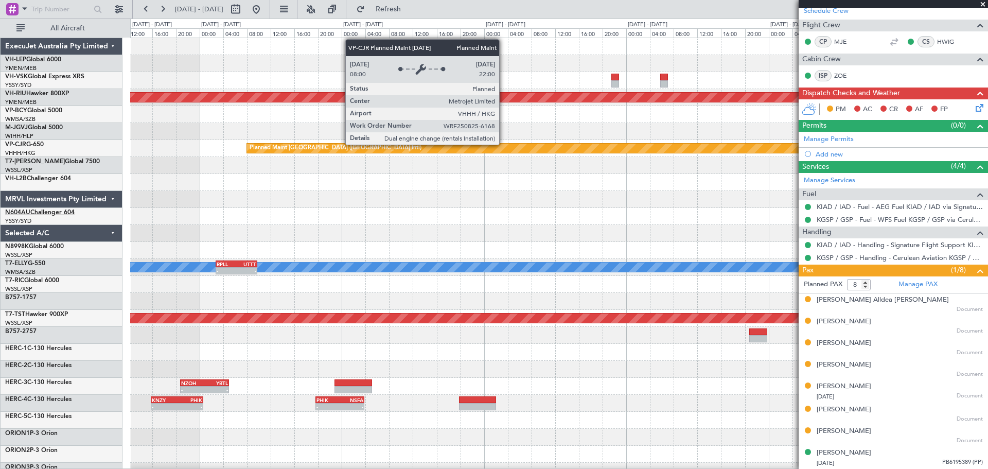
click at [3, 214] on div "Planned Maint [GEOGRAPHIC_DATA] ([GEOGRAPHIC_DATA]) Planned Maint [GEOGRAPHIC_D…" at bounding box center [494, 244] width 988 height 450
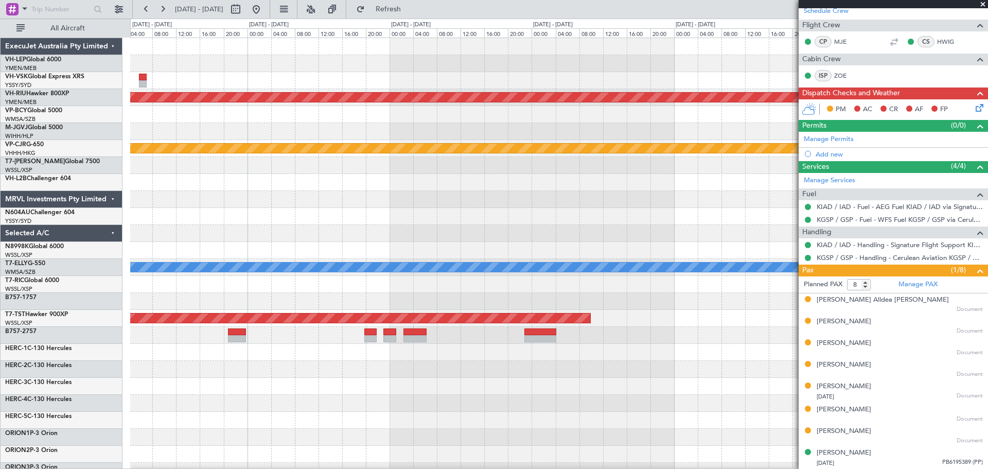
click at [295, 147] on div "Planned Maint [GEOGRAPHIC_DATA] ([GEOGRAPHIC_DATA]) Planned Maint [GEOGRAPHIC_D…" at bounding box center [558, 318] width 857 height 560
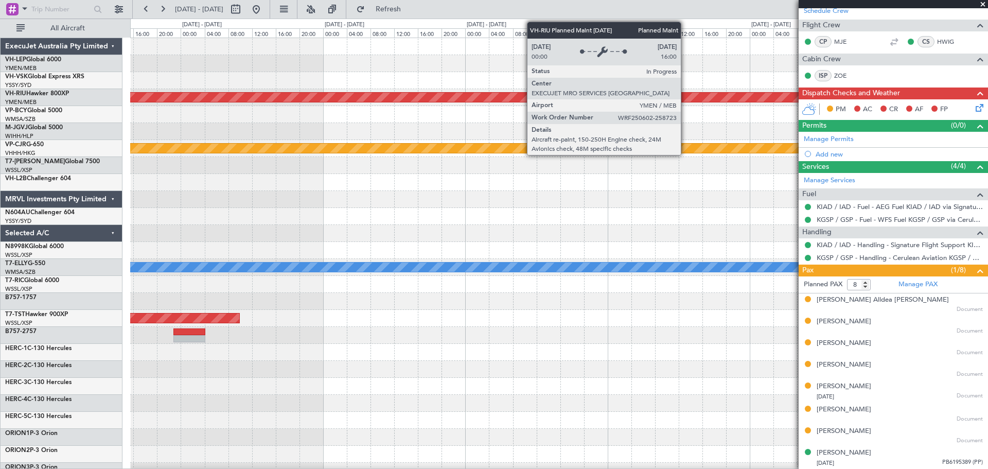
click at [275, 165] on div "Planned Maint [GEOGRAPHIC_DATA] ([GEOGRAPHIC_DATA]) Planned Maint [GEOGRAPHIC_D…" at bounding box center [558, 318] width 857 height 560
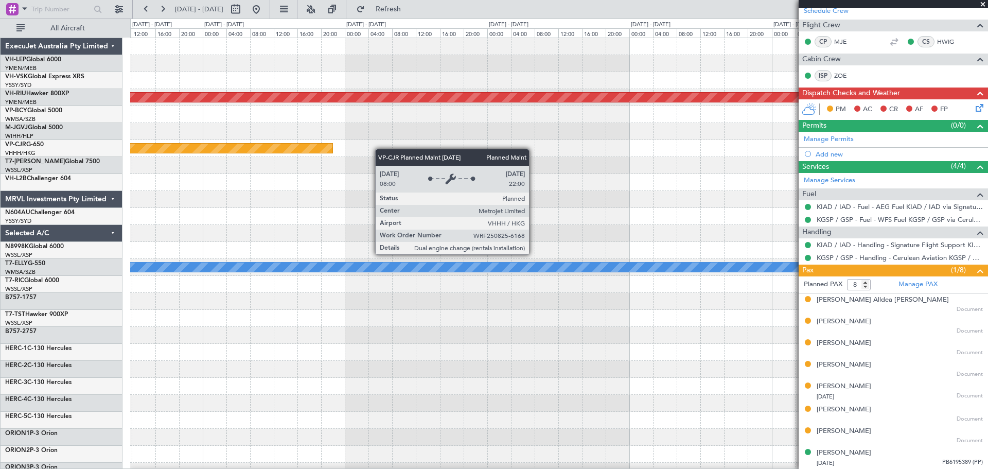
click at [299, 149] on div "Planned Maint [GEOGRAPHIC_DATA] ([GEOGRAPHIC_DATA]) Planned Maint [GEOGRAPHIC_D…" at bounding box center [558, 318] width 857 height 560
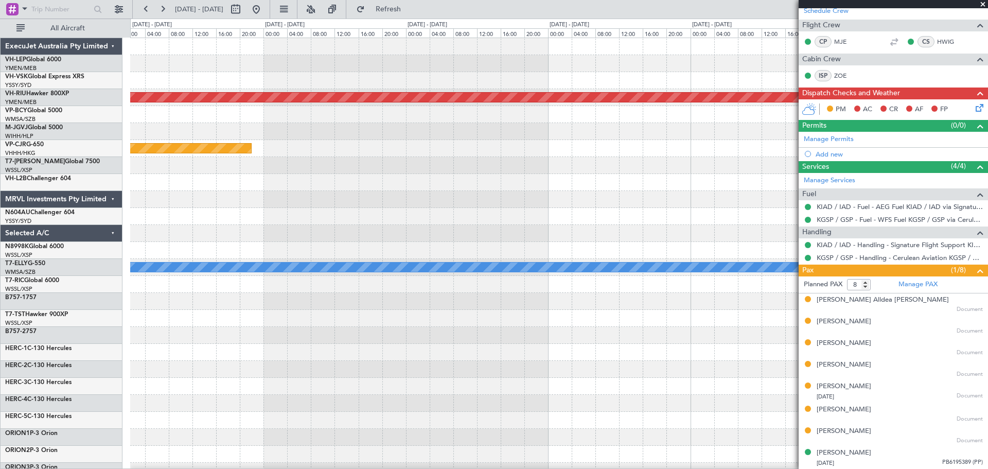
click at [181, 187] on div "Planned Maint [GEOGRAPHIC_DATA] ([GEOGRAPHIC_DATA]) Planned Maint [GEOGRAPHIC_D…" at bounding box center [558, 318] width 857 height 560
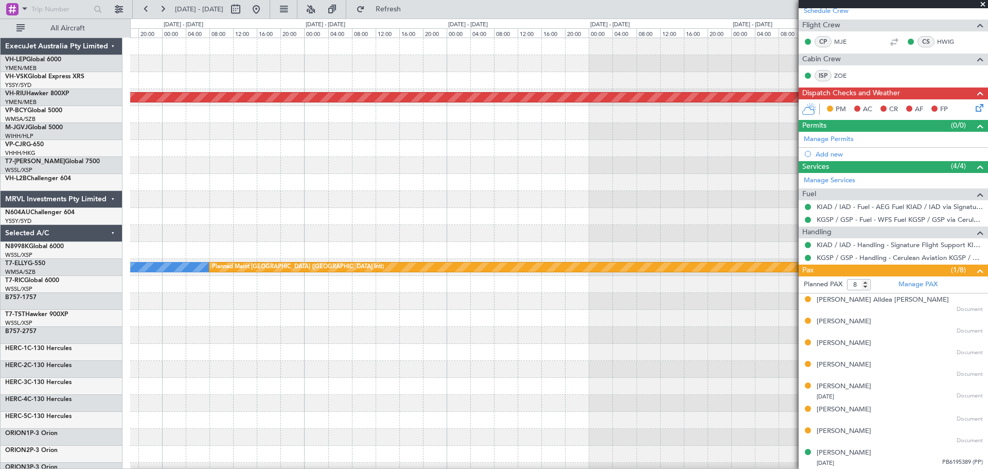
click at [254, 197] on div "Planned Maint [GEOGRAPHIC_DATA] ([GEOGRAPHIC_DATA]) [PERSON_NAME] Planned Maint…" at bounding box center [558, 318] width 857 height 560
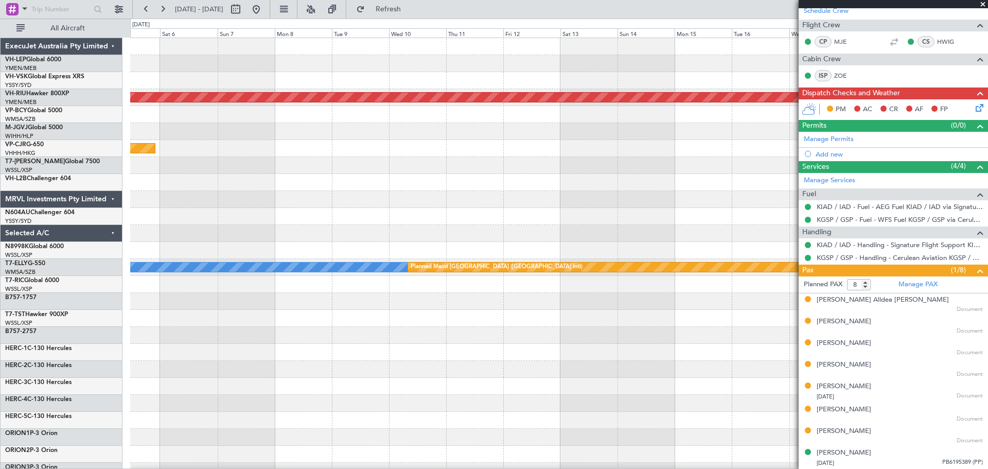
click at [226, 257] on div "- - KDAL 21:50 Z PHNL 05:05 Z Planned Maint [GEOGRAPHIC_DATA] ([GEOGRAPHIC_DATA…" at bounding box center [558, 318] width 857 height 560
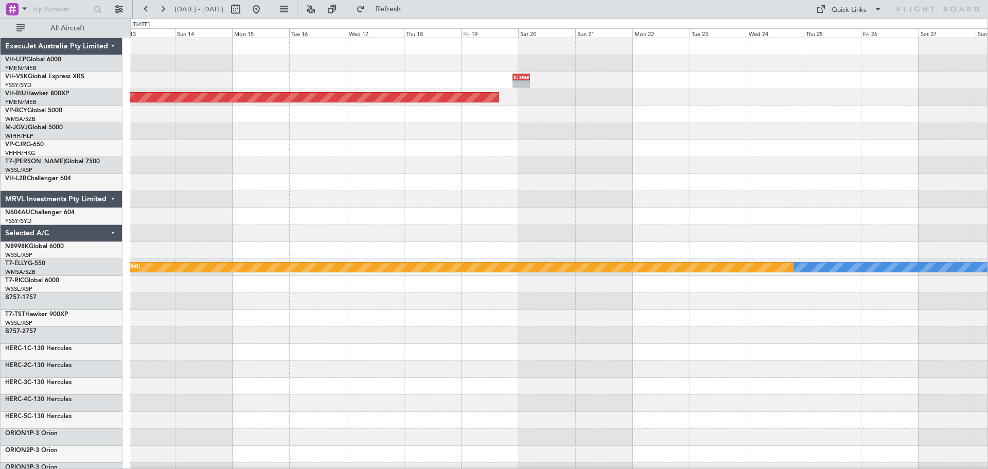
scroll to position [0, 0]
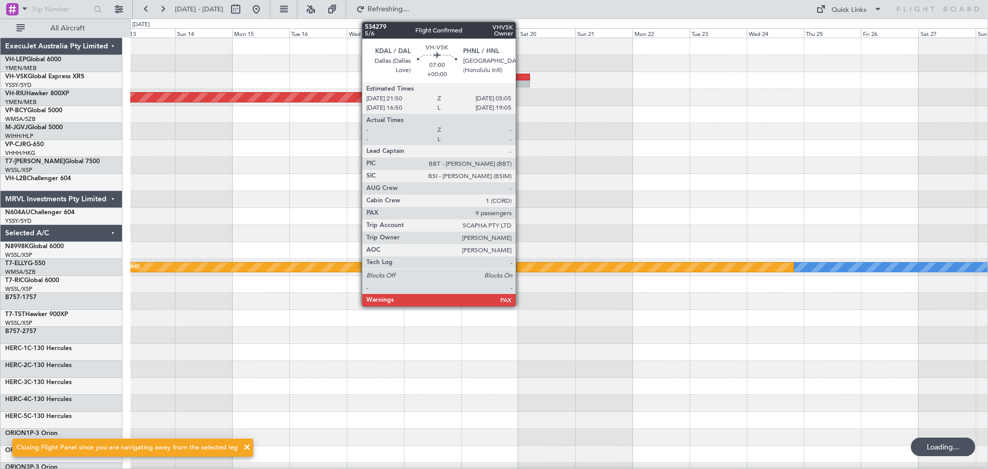
click at [520, 81] on div at bounding box center [521, 83] width 17 height 7
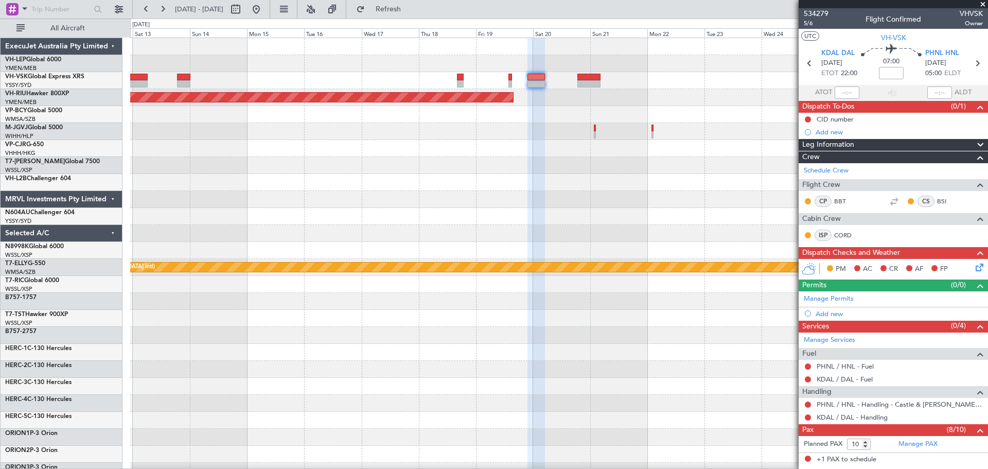
click at [437, 99] on div "Planned Maint [GEOGRAPHIC_DATA] ([GEOGRAPHIC_DATA]) [PERSON_NAME] Planned Maint…" at bounding box center [558, 318] width 857 height 560
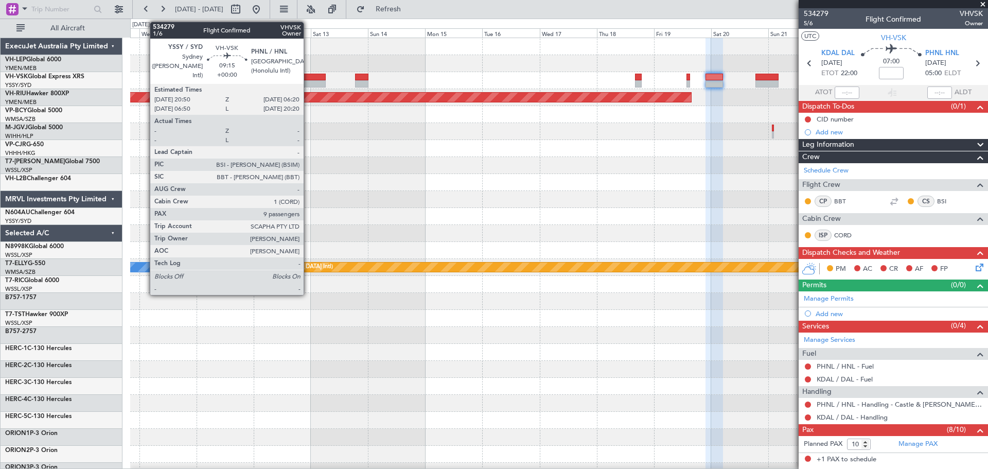
click at [309, 80] on div at bounding box center [314, 77] width 23 height 7
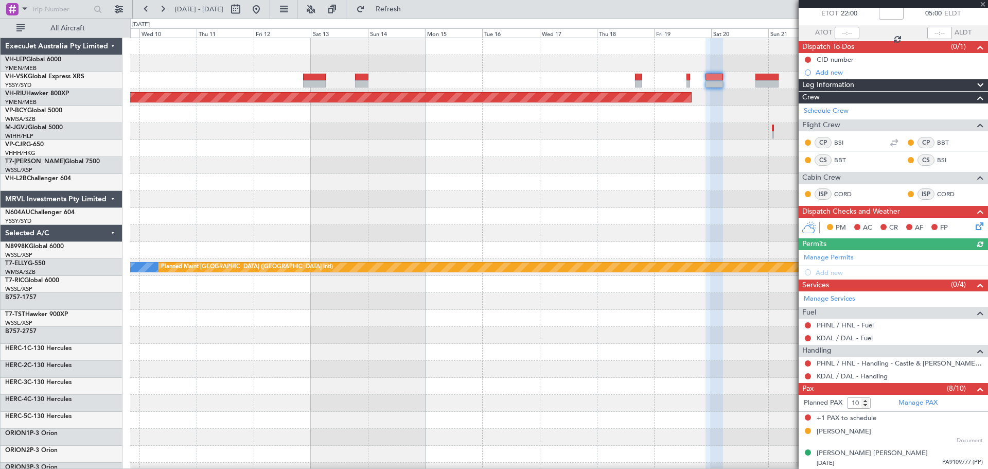
scroll to position [222, 0]
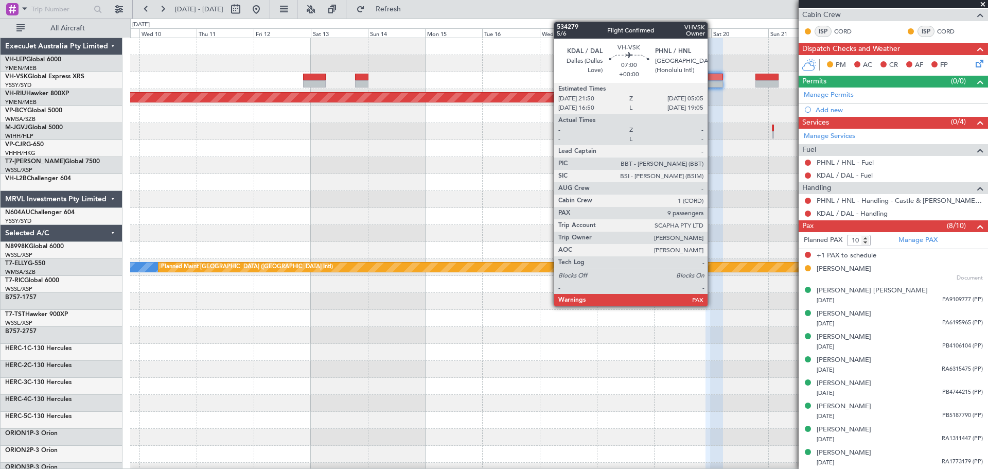
click at [712, 81] on div at bounding box center [713, 83] width 17 height 7
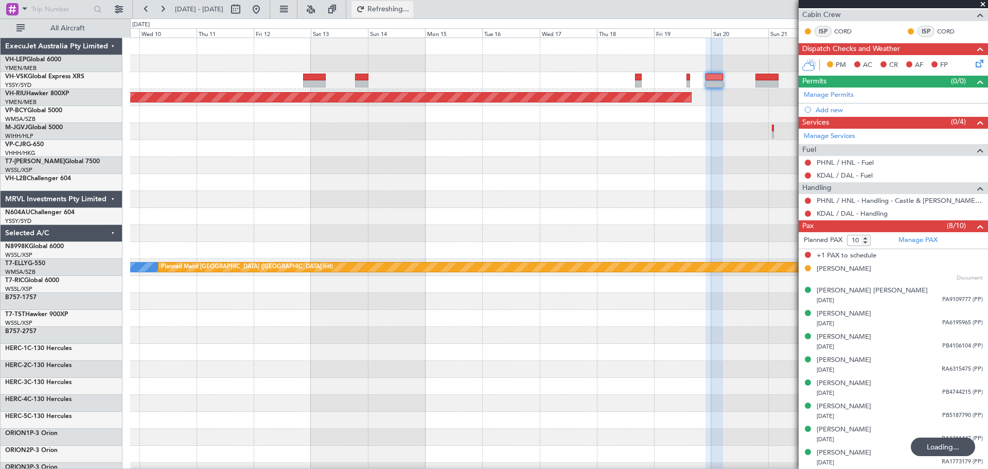
click at [402, 8] on span "Refreshing..." at bounding box center [388, 9] width 43 height 7
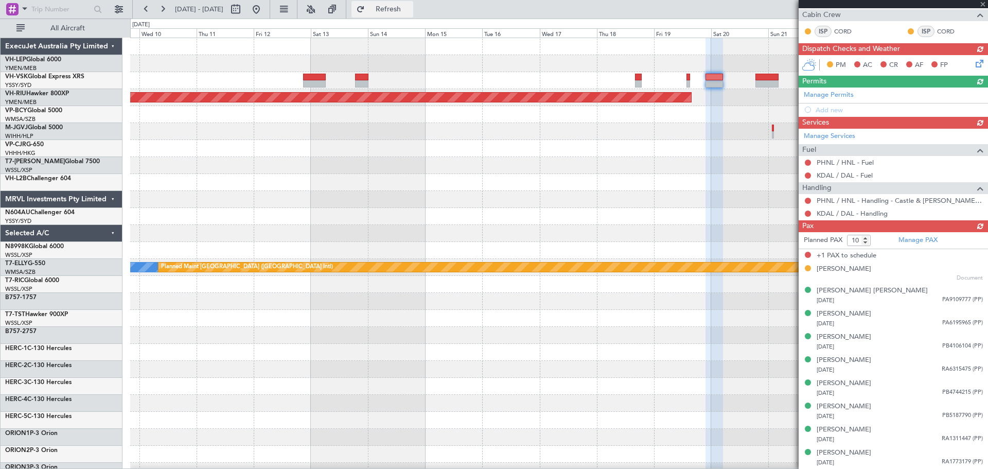
click at [405, 5] on button "Refresh" at bounding box center [382, 9] width 62 height 16
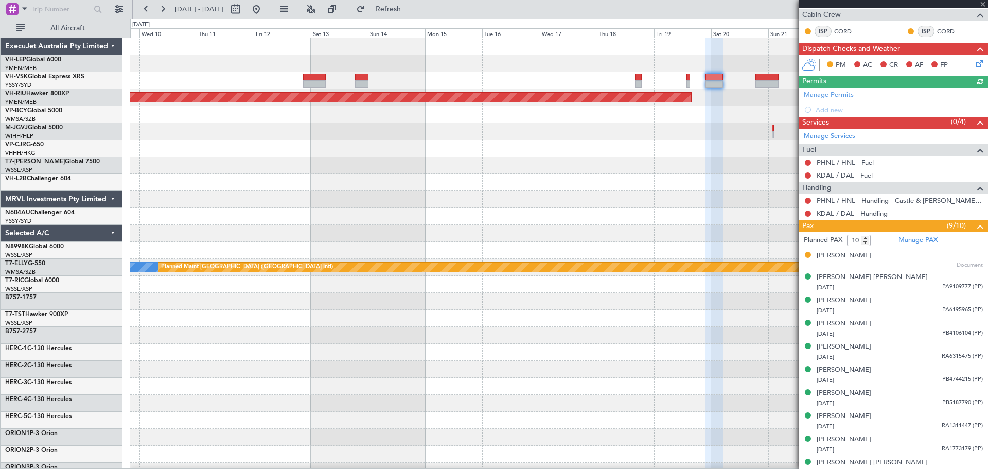
click at [982, 3] on div at bounding box center [893, 4] width 189 height 8
click at [984, 1] on span at bounding box center [983, 4] width 10 height 9
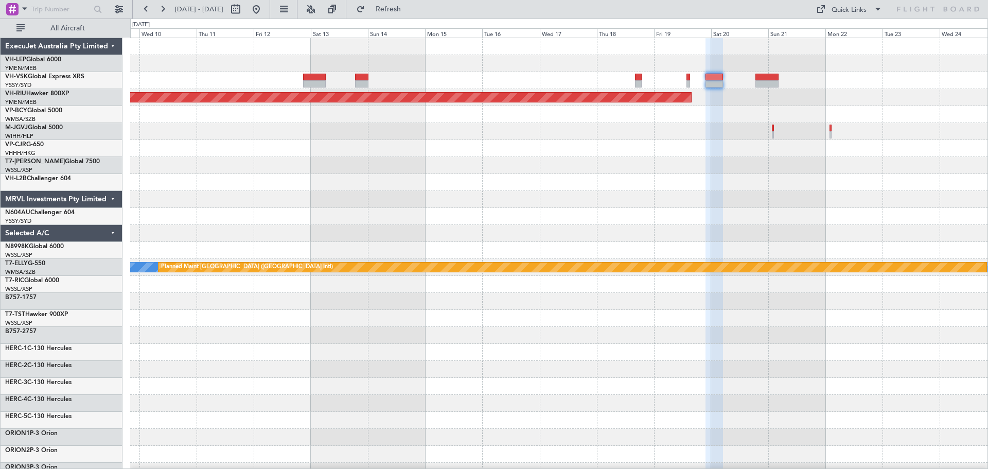
type input "0"
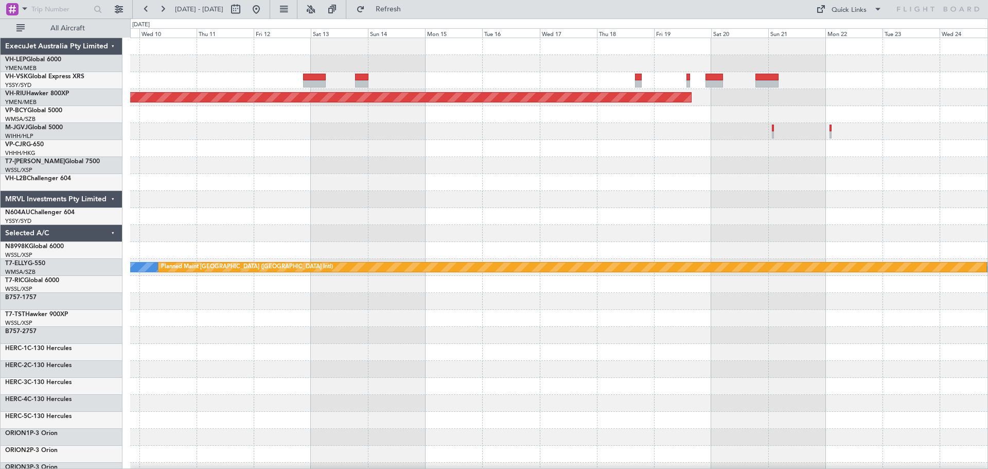
scroll to position [0, 0]
click at [264, 7] on button at bounding box center [256, 9] width 16 height 16
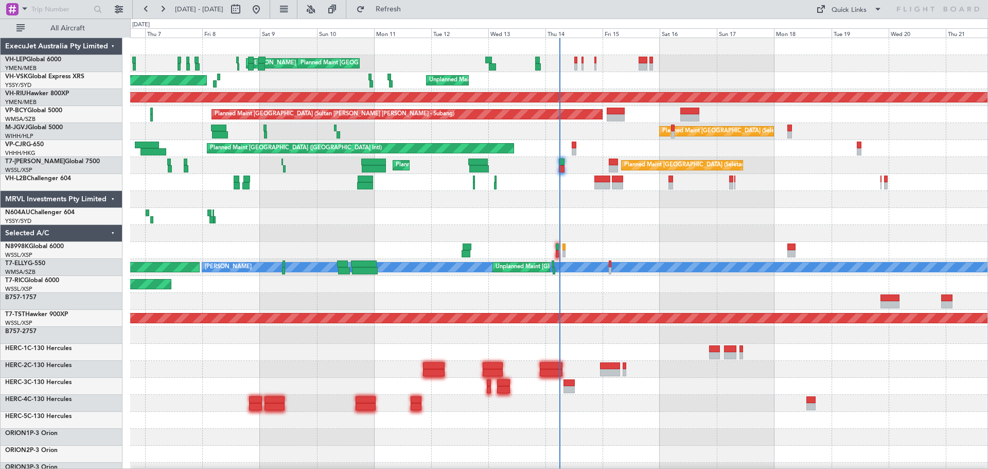
click at [164, 226] on div "[PERSON_NAME] San Antonio (San Antonio Intl) Planned Maint [GEOGRAPHIC_DATA] ([…" at bounding box center [558, 318] width 857 height 560
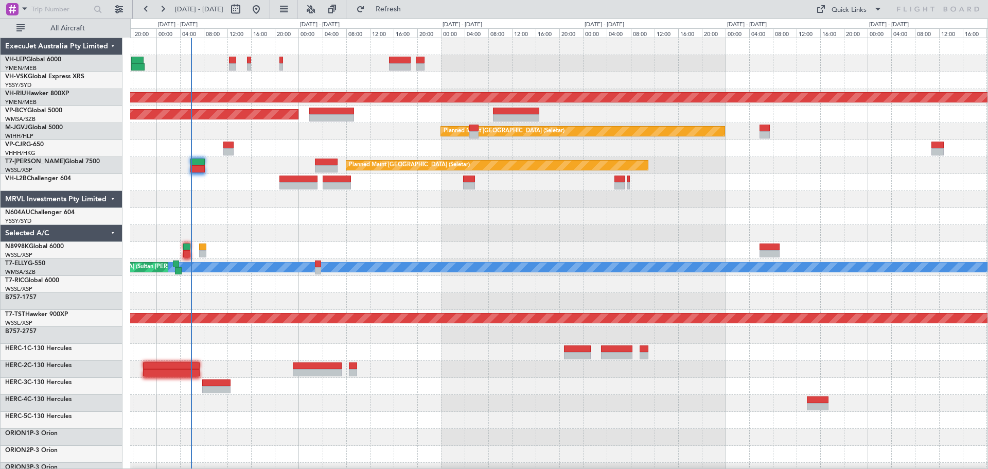
click at [407, 193] on div "Unplanned Maint Sydney ([PERSON_NAME] Intl) Planned Maint [GEOGRAPHIC_DATA] ([G…" at bounding box center [558, 318] width 857 height 560
